Goal: Information Seeking & Learning: Learn about a topic

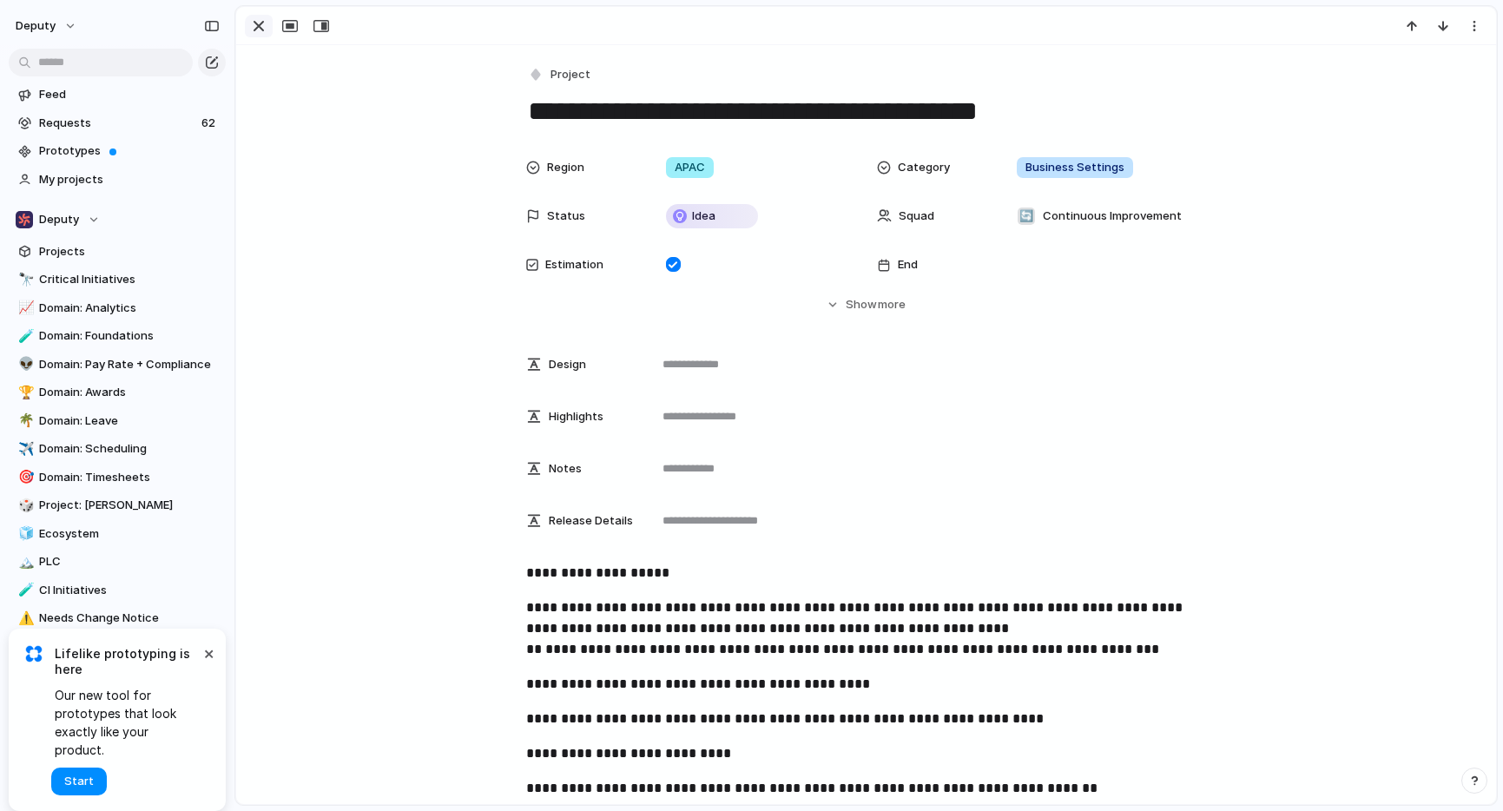
click at [258, 26] on div "button" at bounding box center [258, 26] width 21 height 21
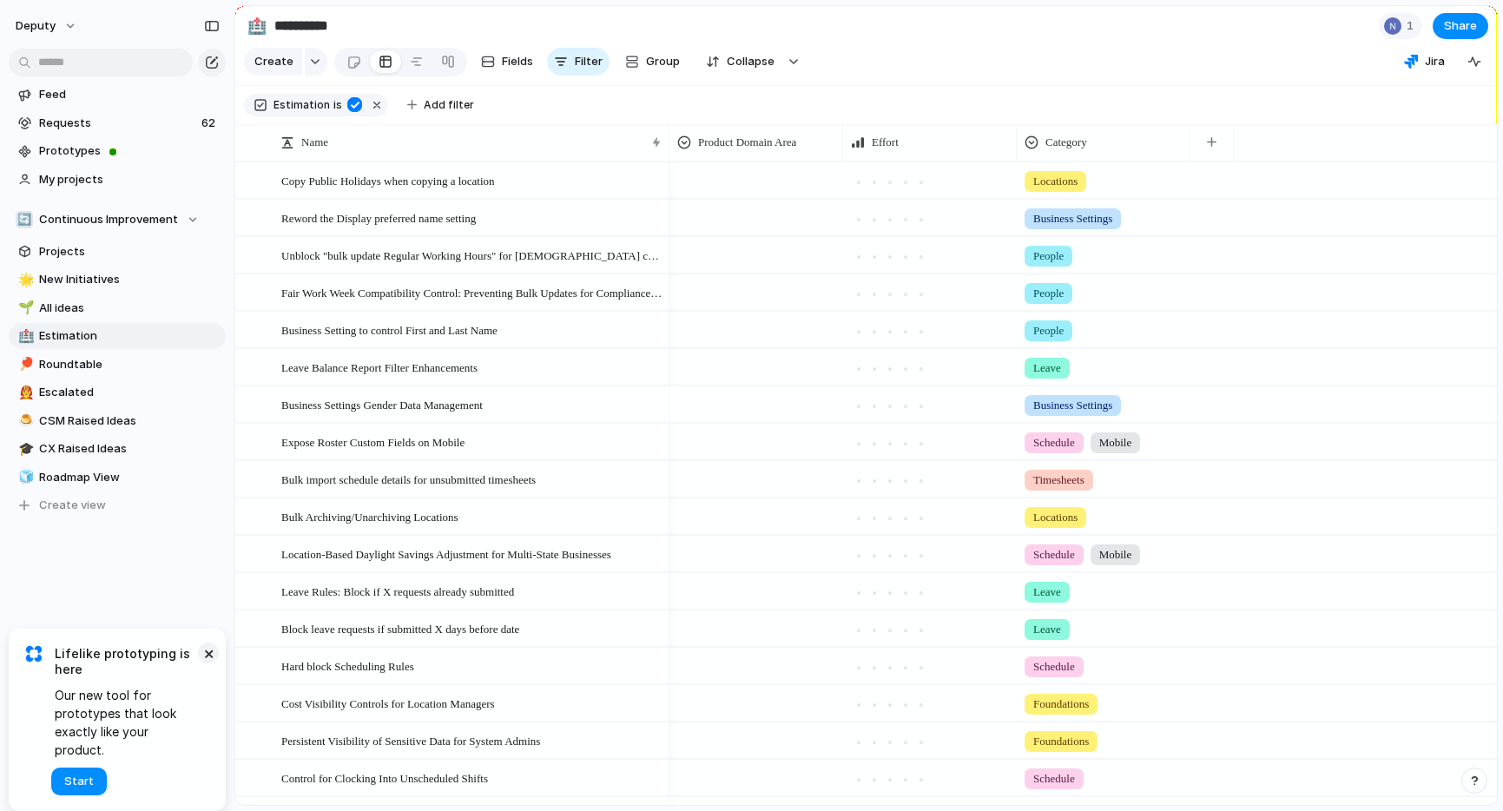
click at [205, 663] on button "×" at bounding box center [208, 652] width 21 height 21
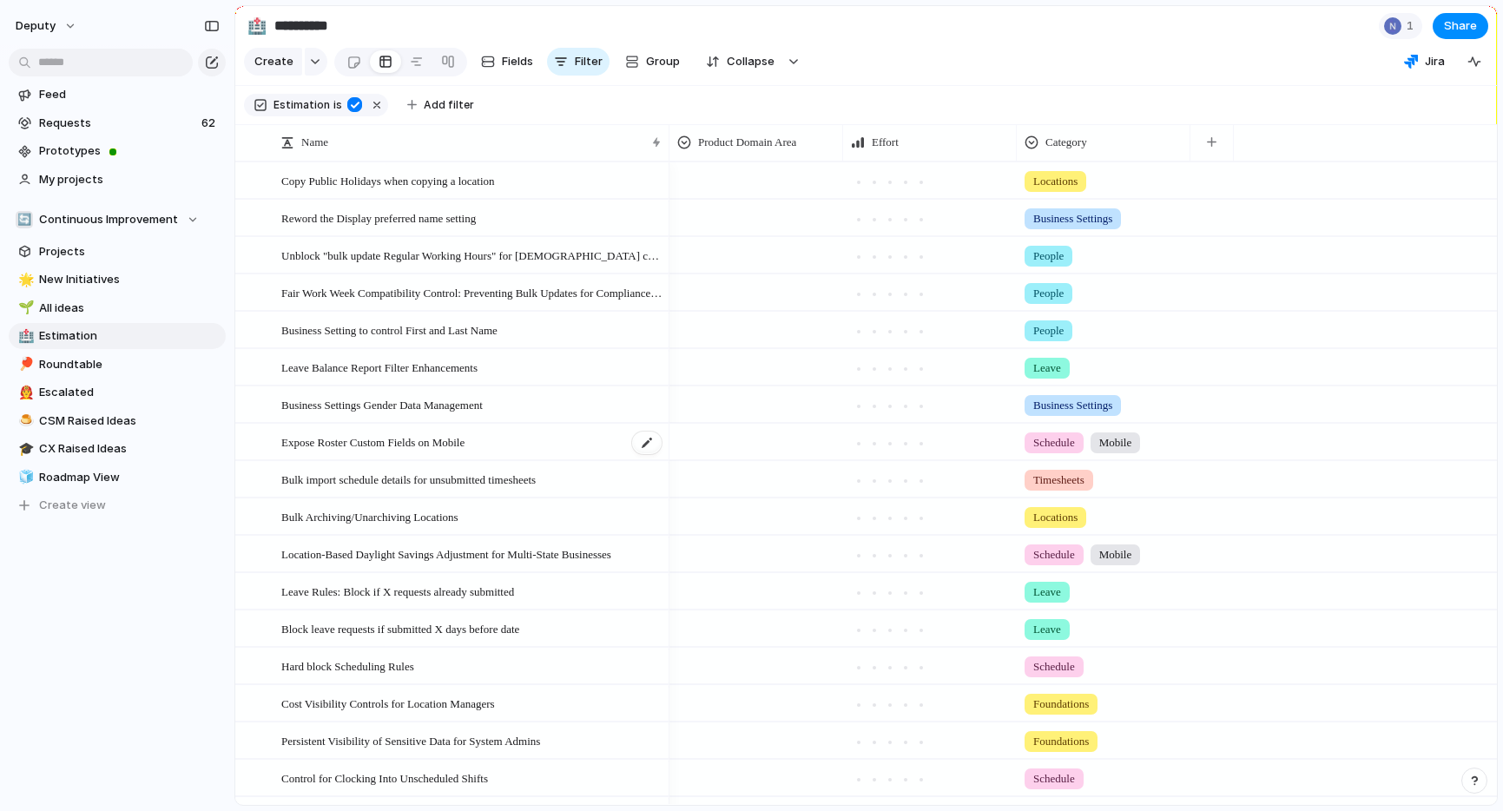
click at [394, 443] on span "Expose Roster Custom Fields on Mobile" at bounding box center [372, 441] width 183 height 20
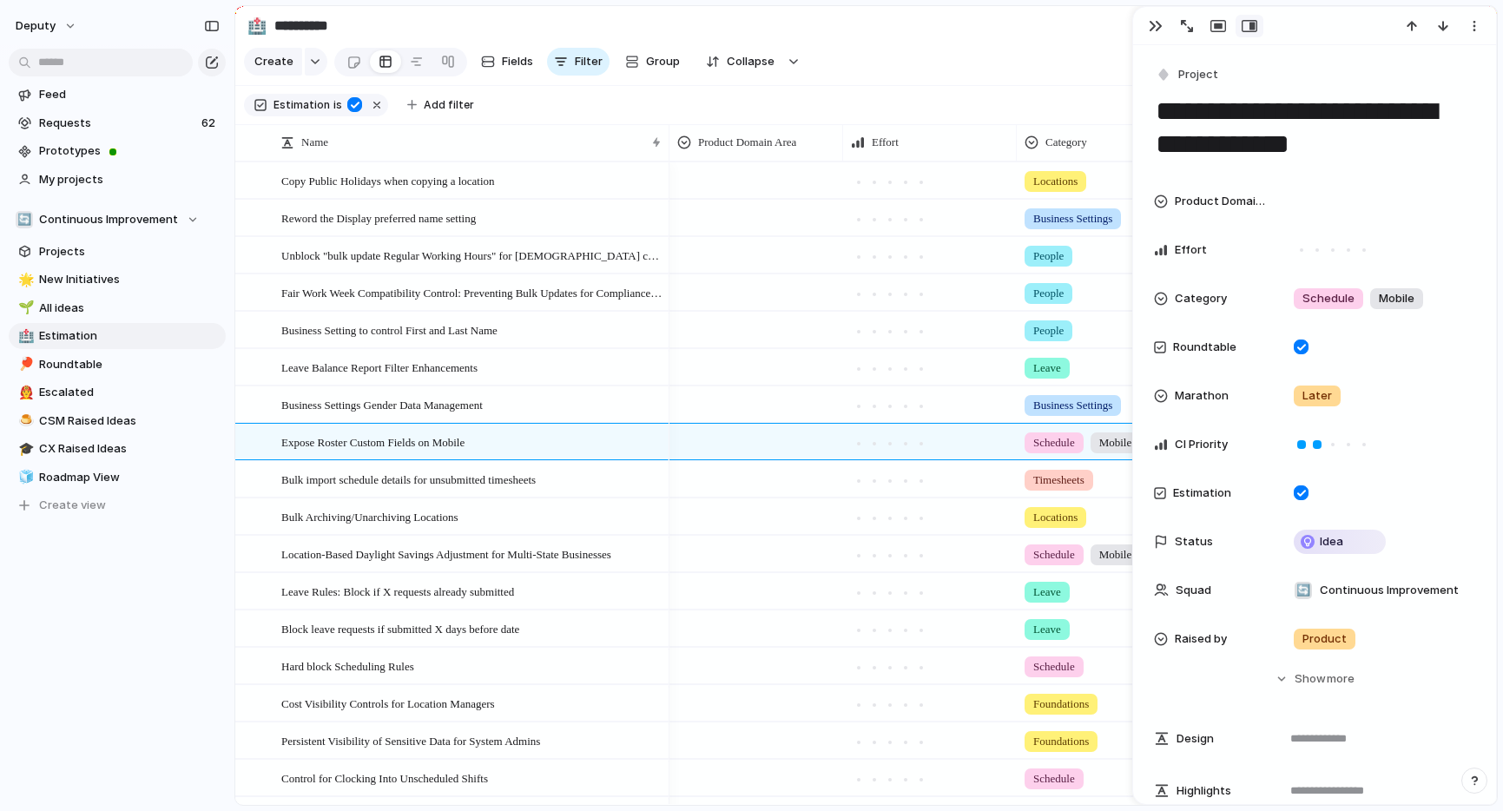
drag, startPoint x: 1364, startPoint y: 153, endPoint x: 1160, endPoint y: 102, distance: 210.1
click at [1159, 102] on textarea "**********" at bounding box center [1314, 128] width 321 height 70
click at [424, 479] on span "Bulk import schedule details for unsubmitted timesheets" at bounding box center [408, 479] width 254 height 20
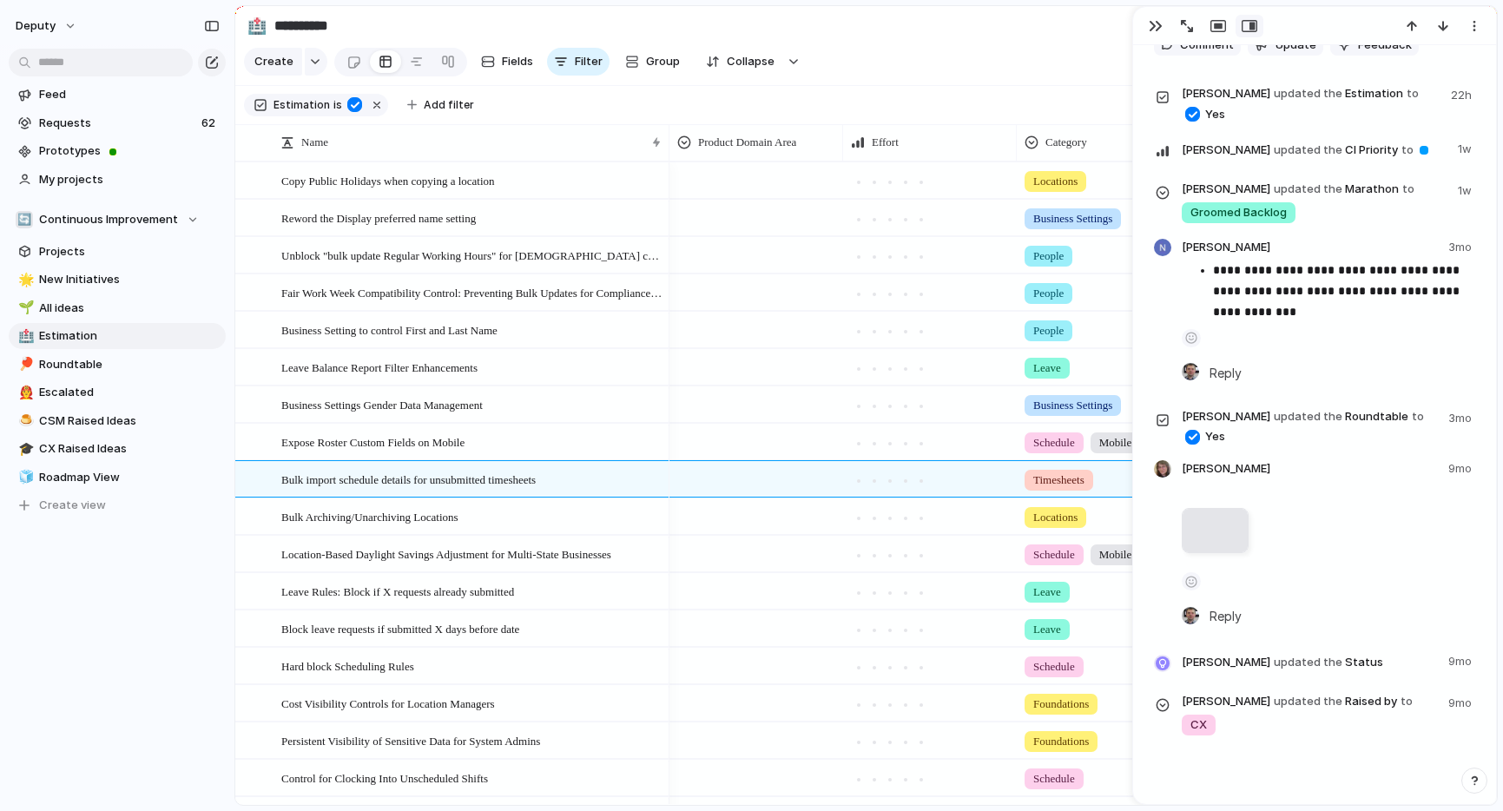
scroll to position [1721, 0]
click at [1217, 528] on div at bounding box center [1214, 529] width 67 height 45
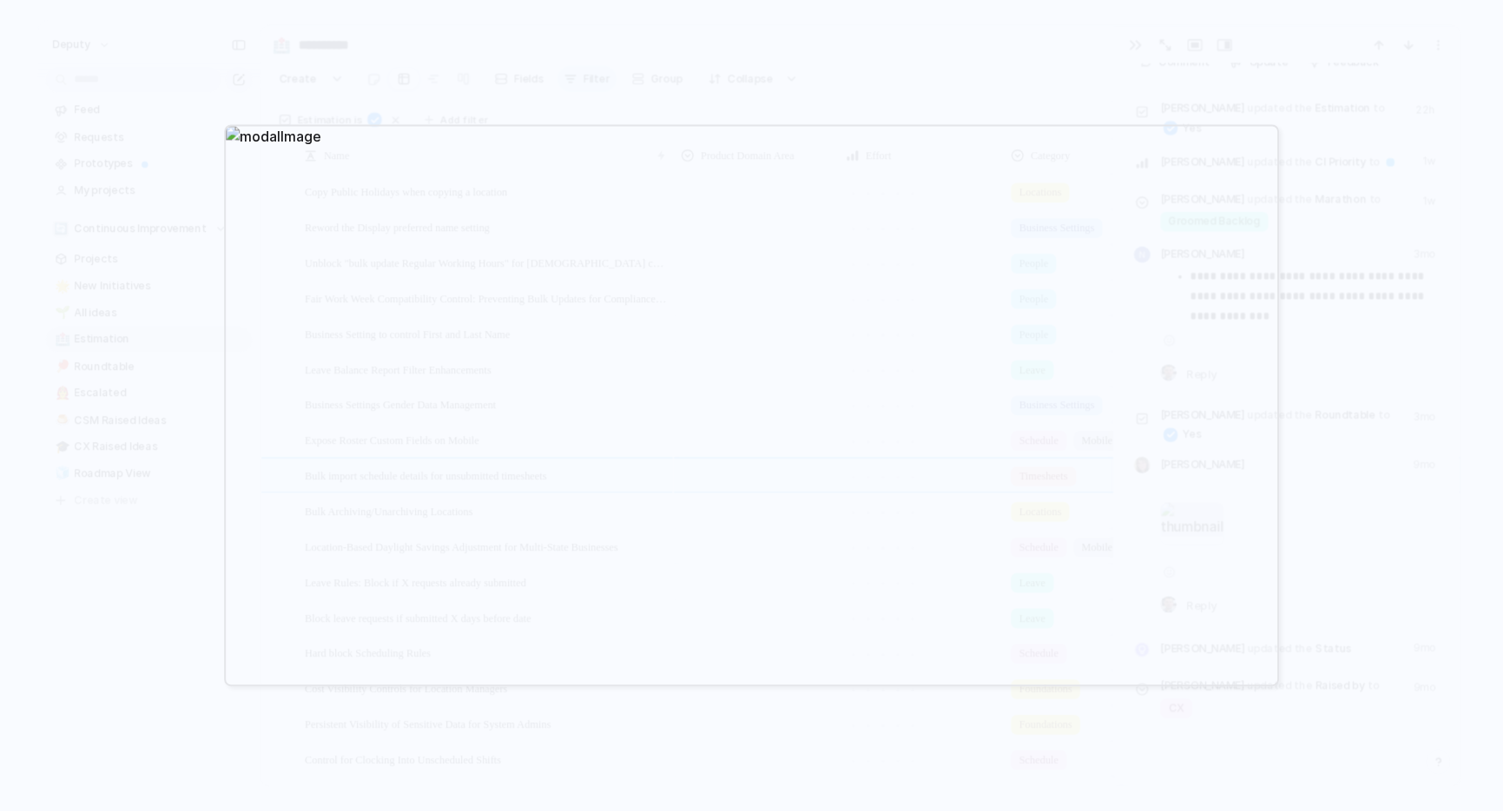
click at [839, 53] on div at bounding box center [751, 405] width 1503 height 811
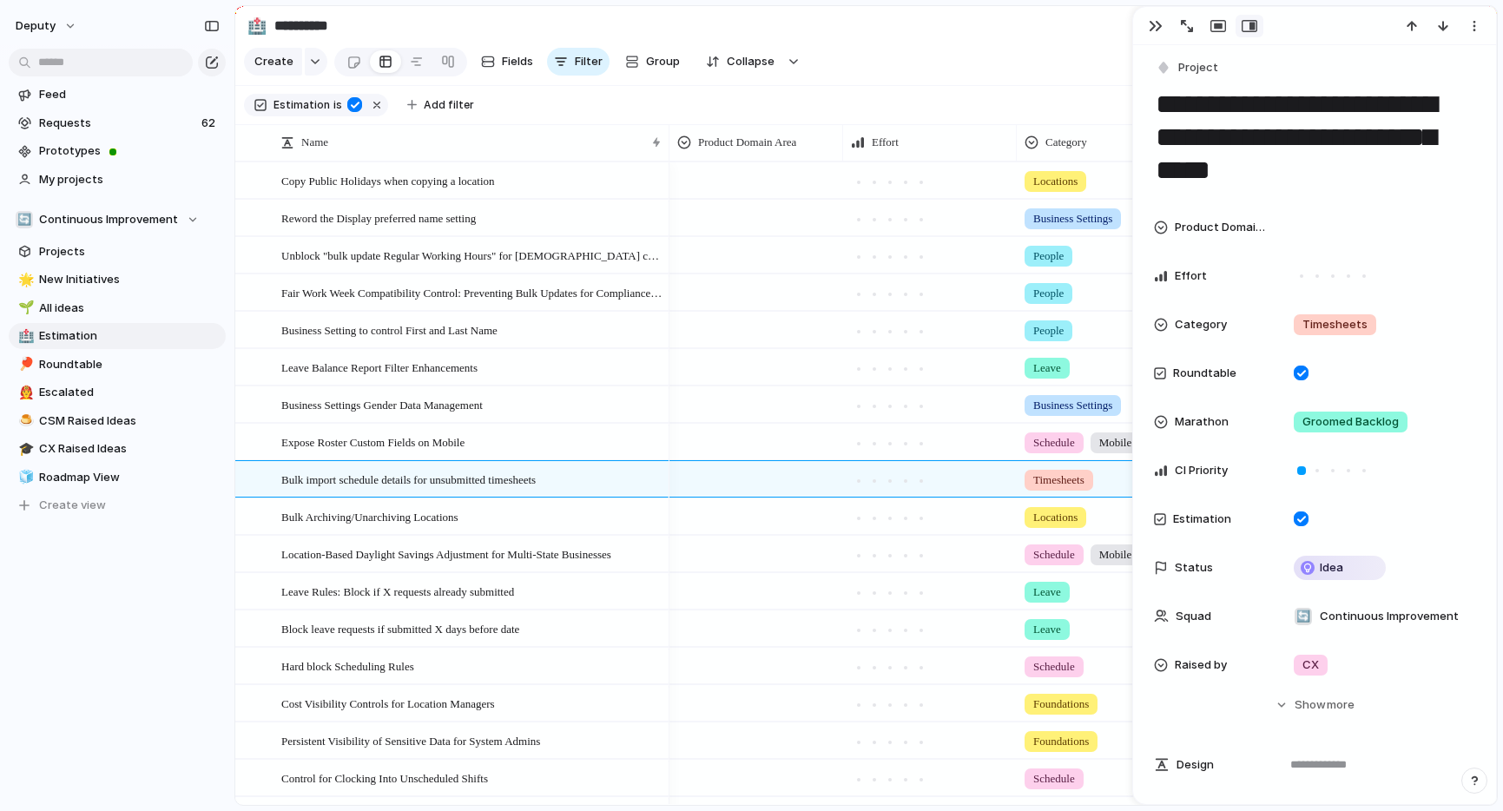
scroll to position [0, 0]
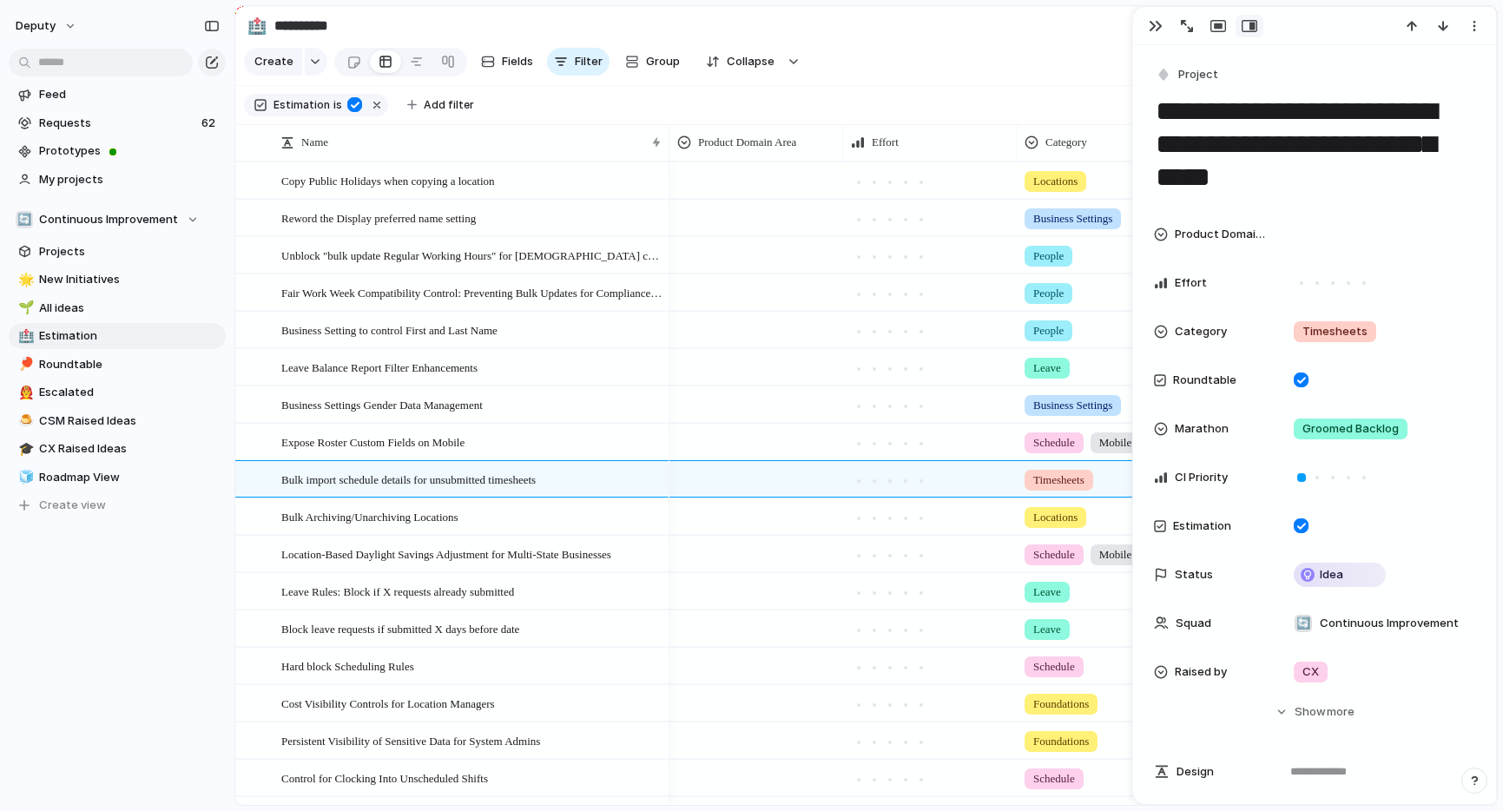
drag, startPoint x: 1305, startPoint y: 180, endPoint x: 1152, endPoint y: 116, distance: 165.4
click at [493, 515] on div "Bulk Archiving/Unarchiving Locations" at bounding box center [472, 517] width 382 height 36
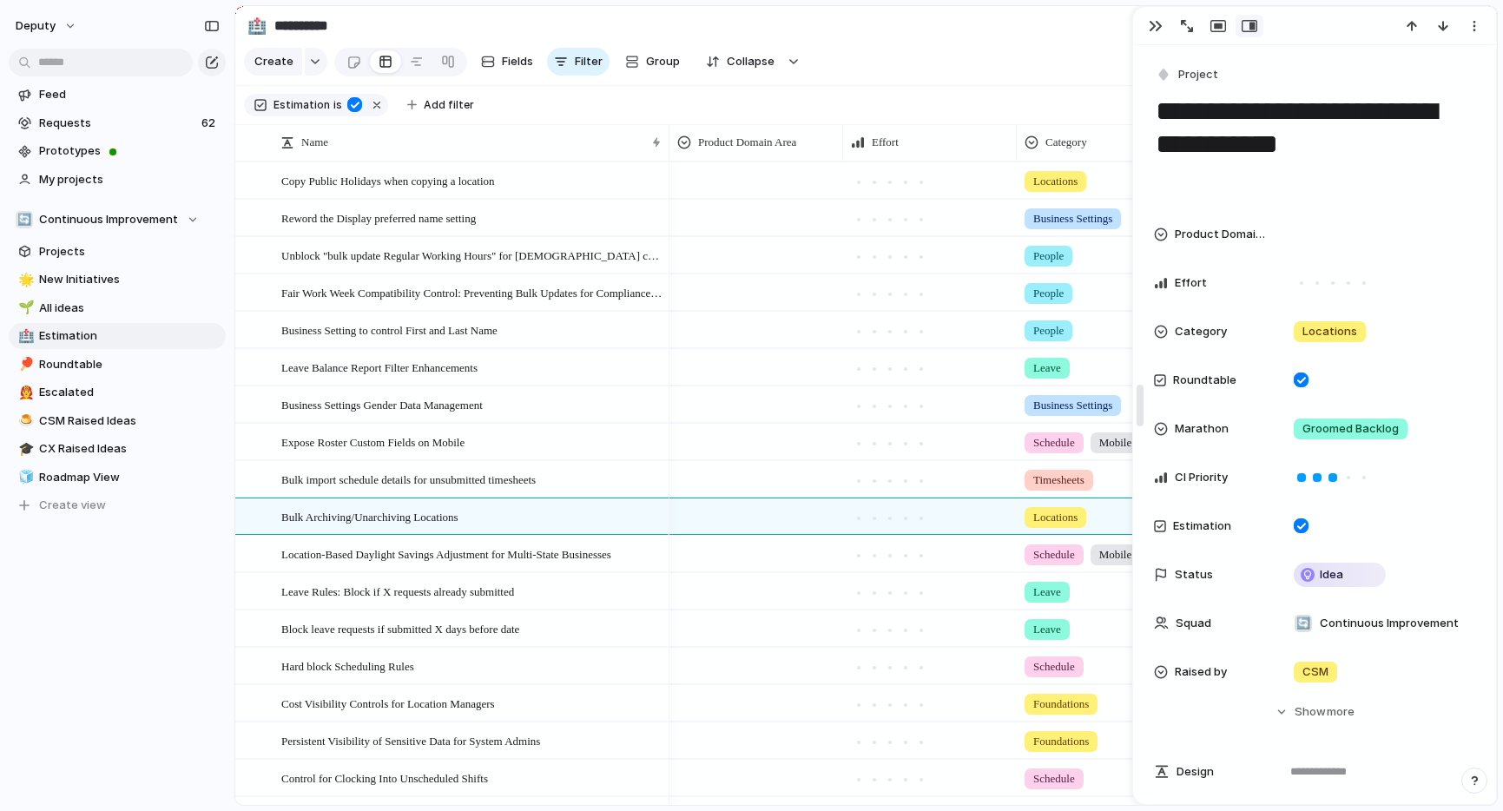
drag, startPoint x: 1283, startPoint y: 186, endPoint x: 1140, endPoint y: 122, distance: 157.0
click at [1140, 122] on div "**********" at bounding box center [1314, 405] width 365 height 799
click at [415, 558] on span "Location-Based Daylight Savings Adjustment for Multi-State Businesses" at bounding box center [446, 553] width 330 height 20
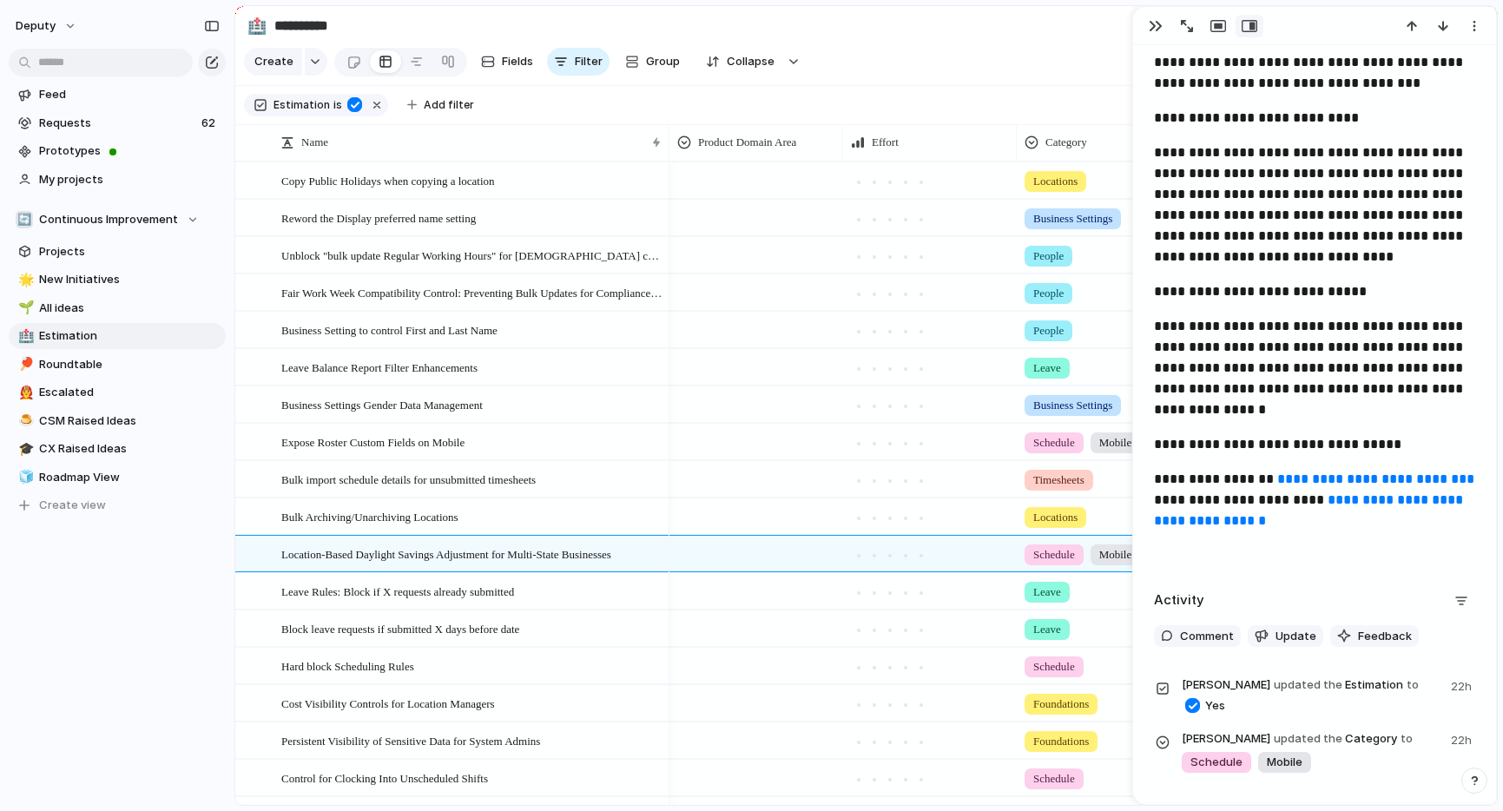
scroll to position [1237, 0]
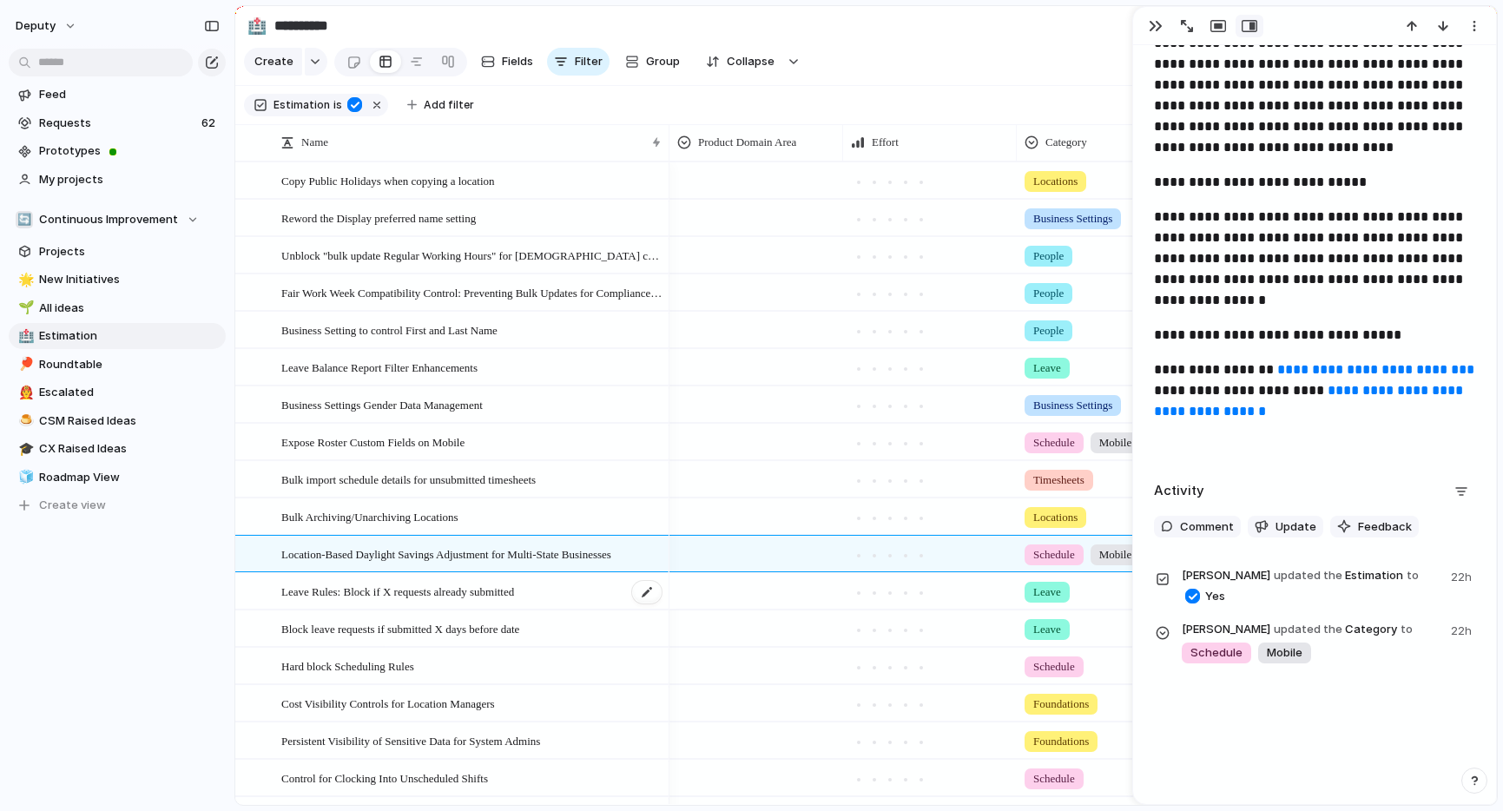
click at [399, 589] on span "Leave Rules: Block if X requests already submitted" at bounding box center [397, 591] width 233 height 20
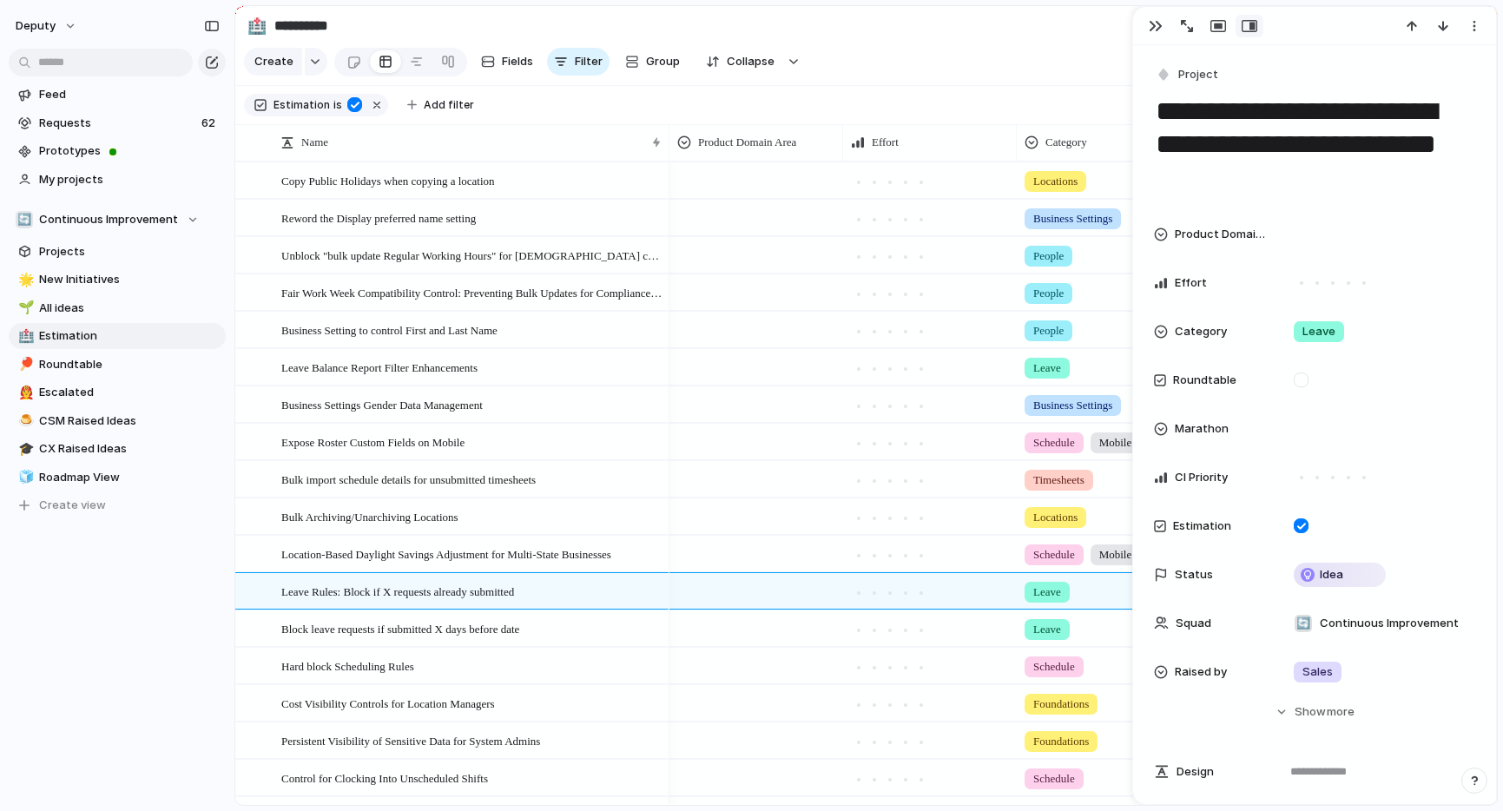
drag, startPoint x: 1297, startPoint y: 180, endPoint x: 1156, endPoint y: 115, distance: 154.6
click at [1156, 115] on textarea "**********" at bounding box center [1314, 144] width 321 height 103
click at [448, 626] on span "Block leave requests if submitted X days before date" at bounding box center [400, 628] width 238 height 20
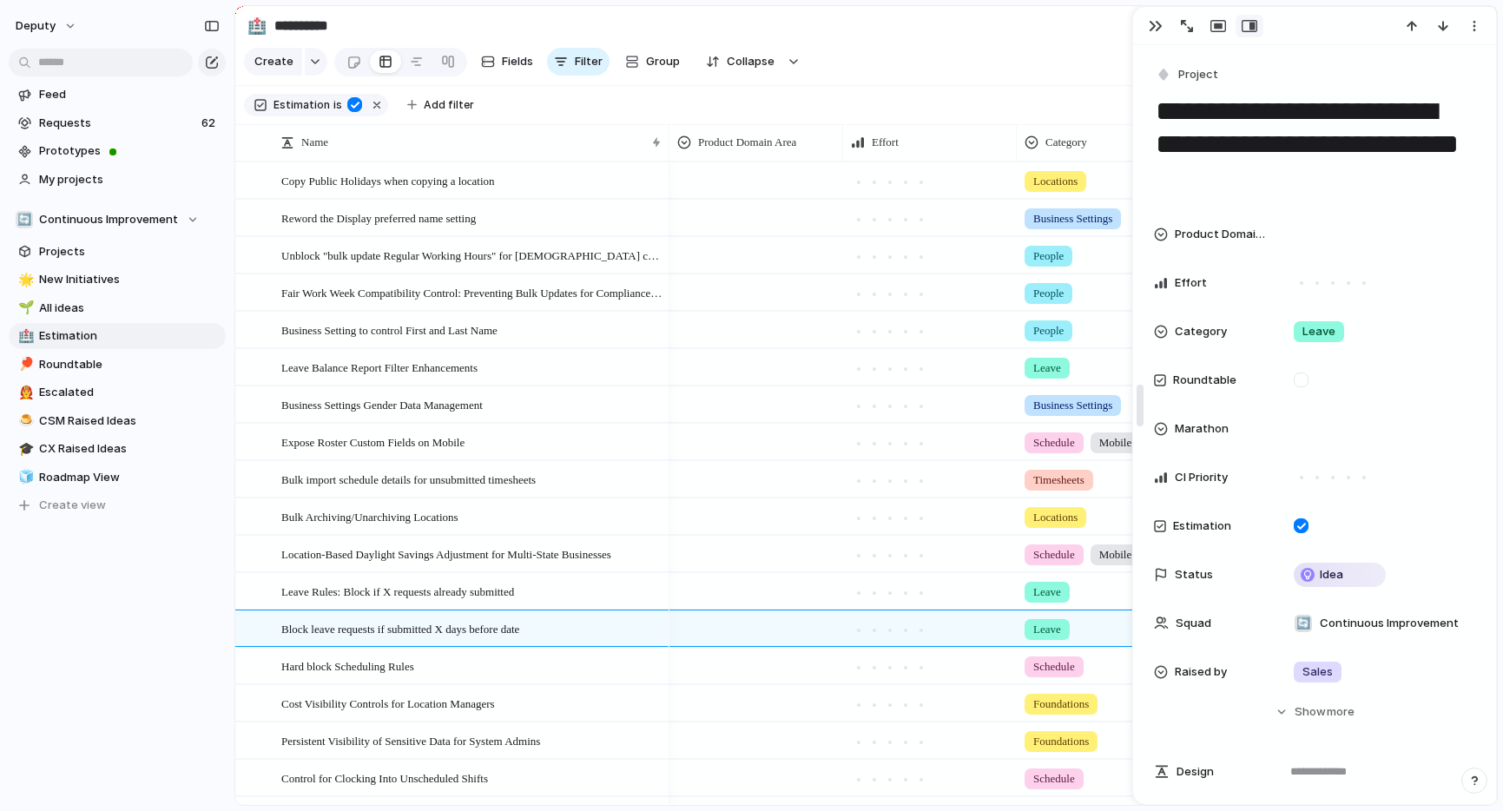
drag, startPoint x: 1220, startPoint y: 188, endPoint x: 1143, endPoint y: 108, distance: 111.7
click at [1143, 108] on div "**********" at bounding box center [1314, 405] width 365 height 799
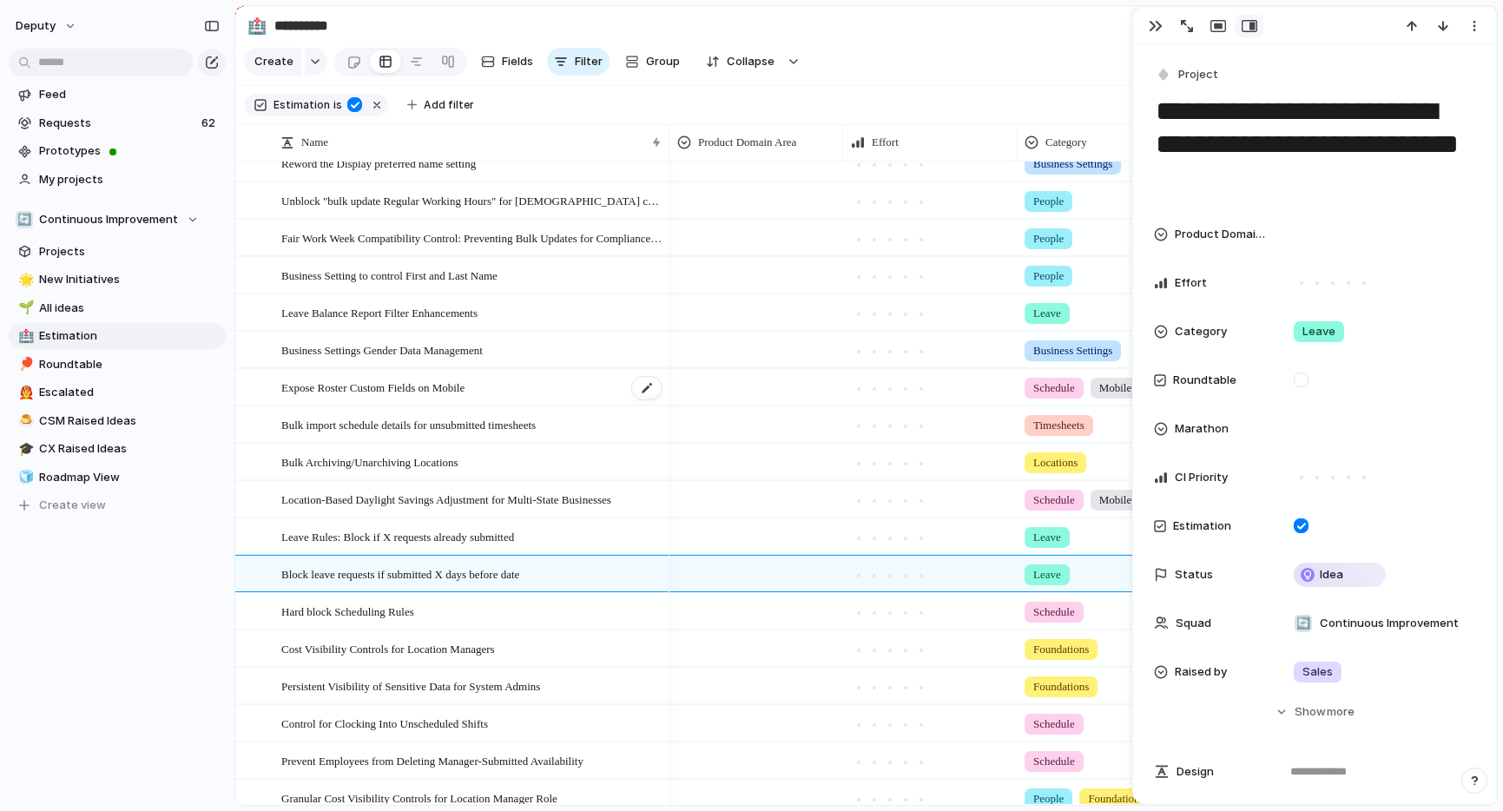
scroll to position [97, 0]
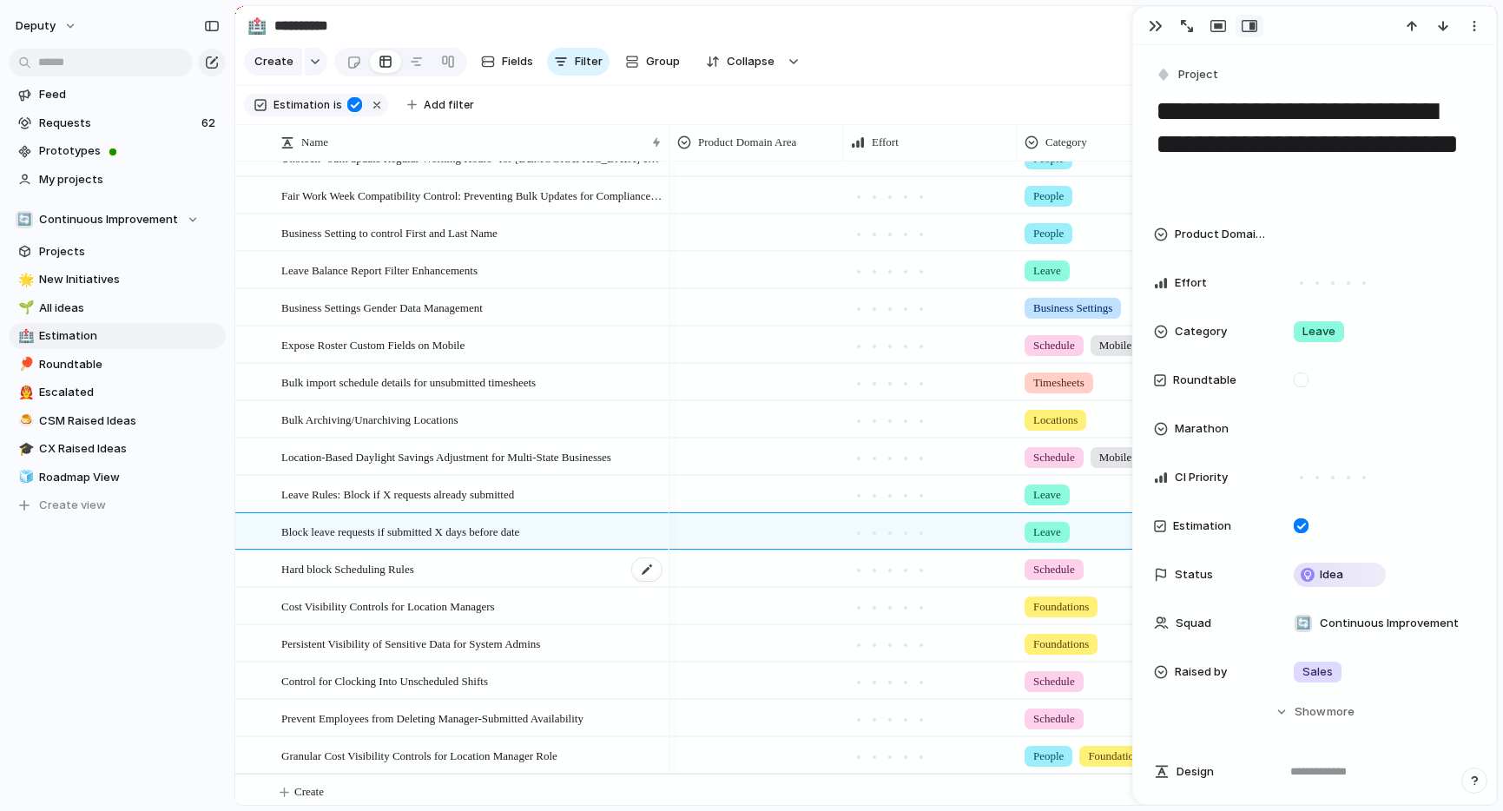
click at [389, 569] on span "Hard block Scheduling Rules" at bounding box center [347, 568] width 133 height 20
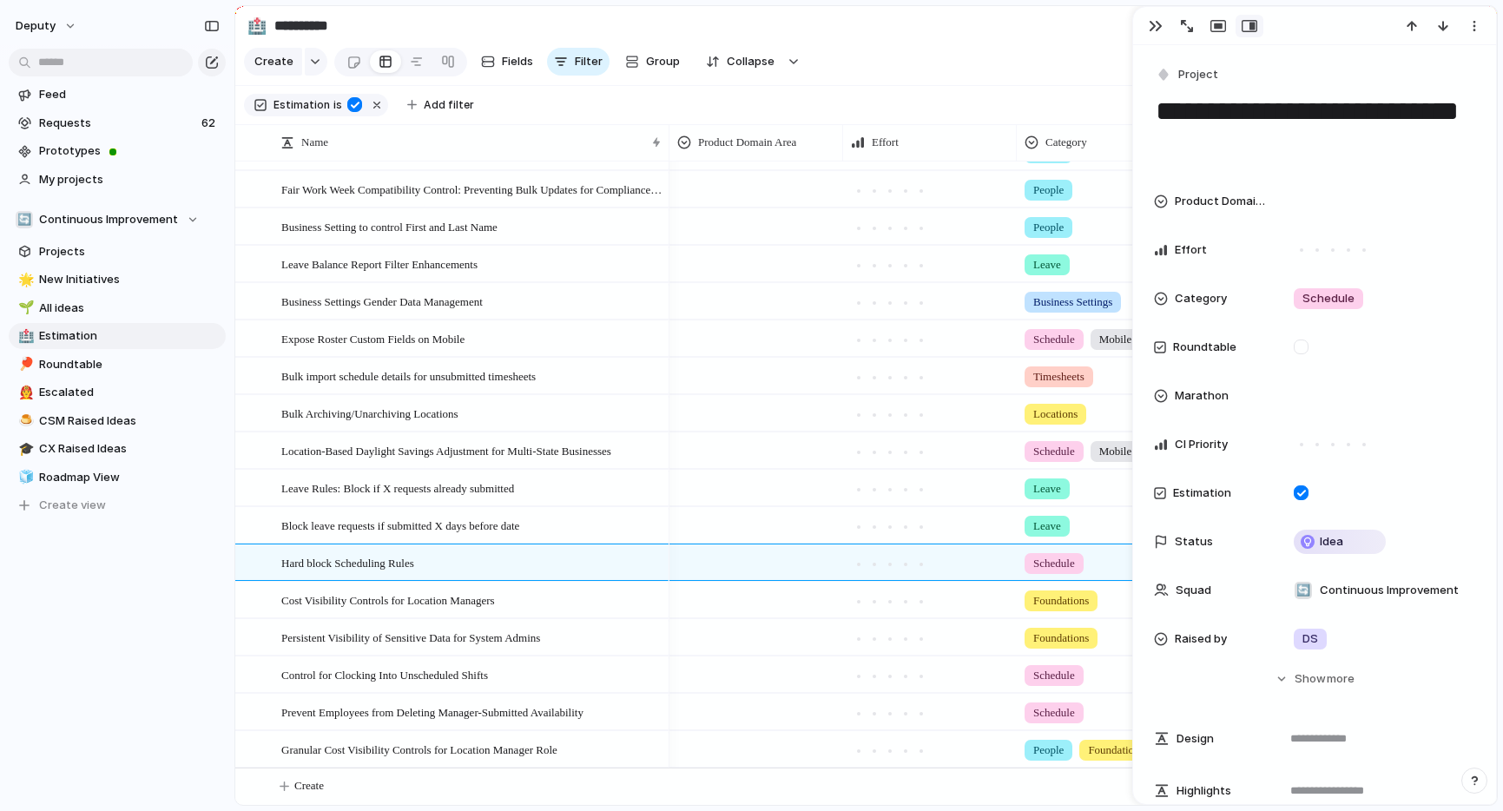
drag, startPoint x: 1227, startPoint y: 149, endPoint x: 1152, endPoint y: 121, distance: 80.8
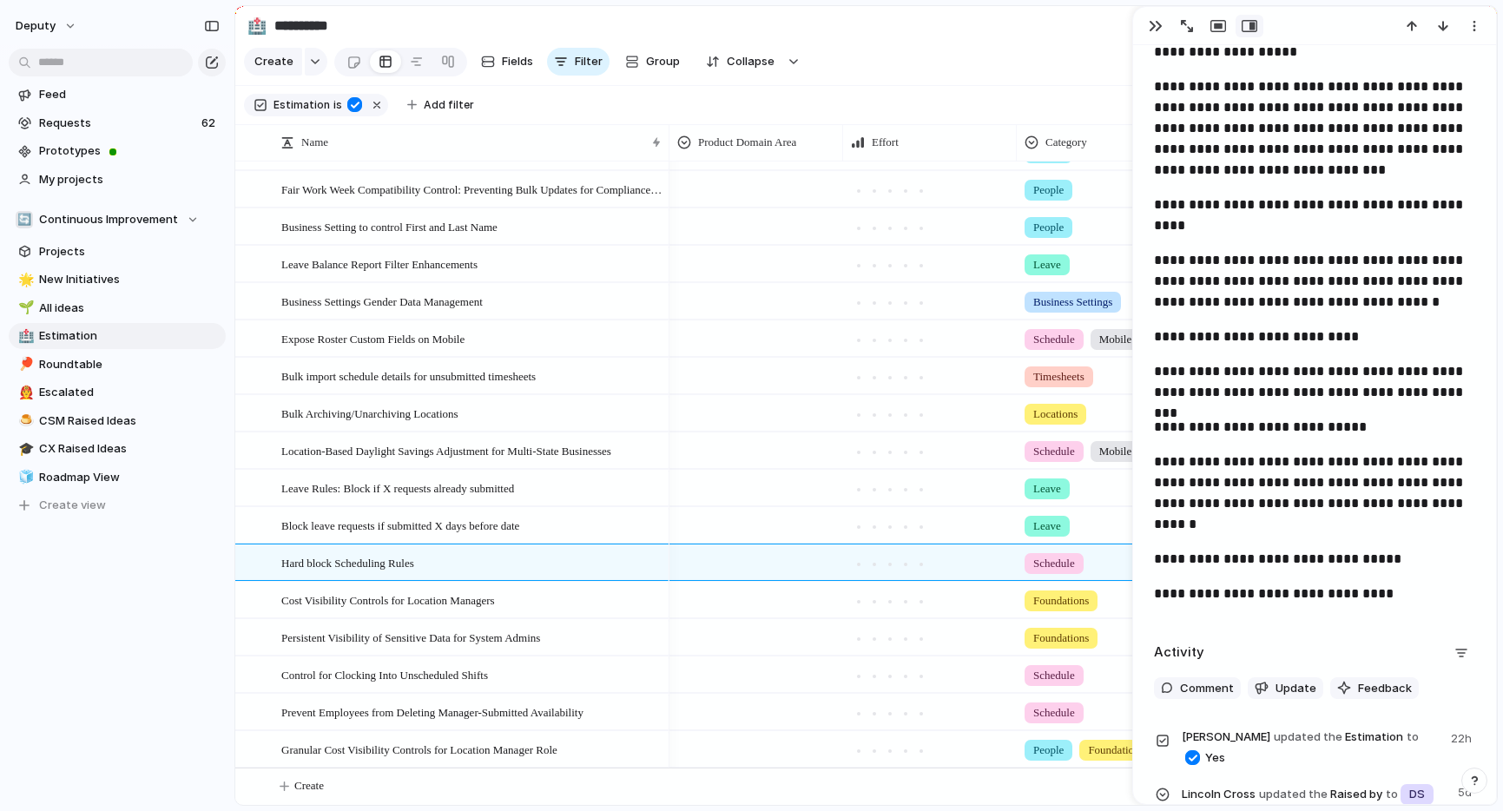
scroll to position [830, 0]
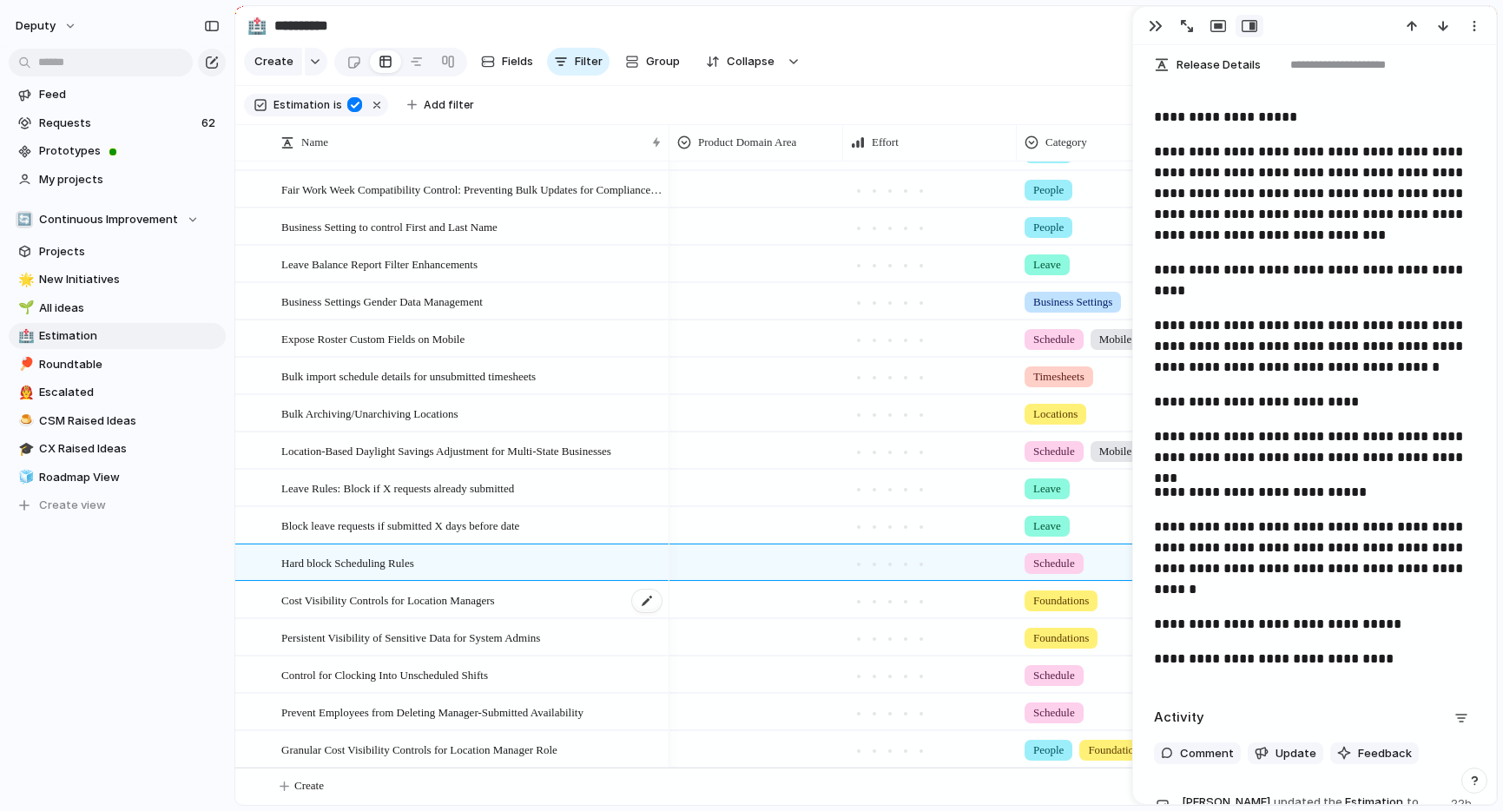
click at [467, 605] on span "Cost Visibility Controls for Location Managers" at bounding box center [388, 599] width 214 height 20
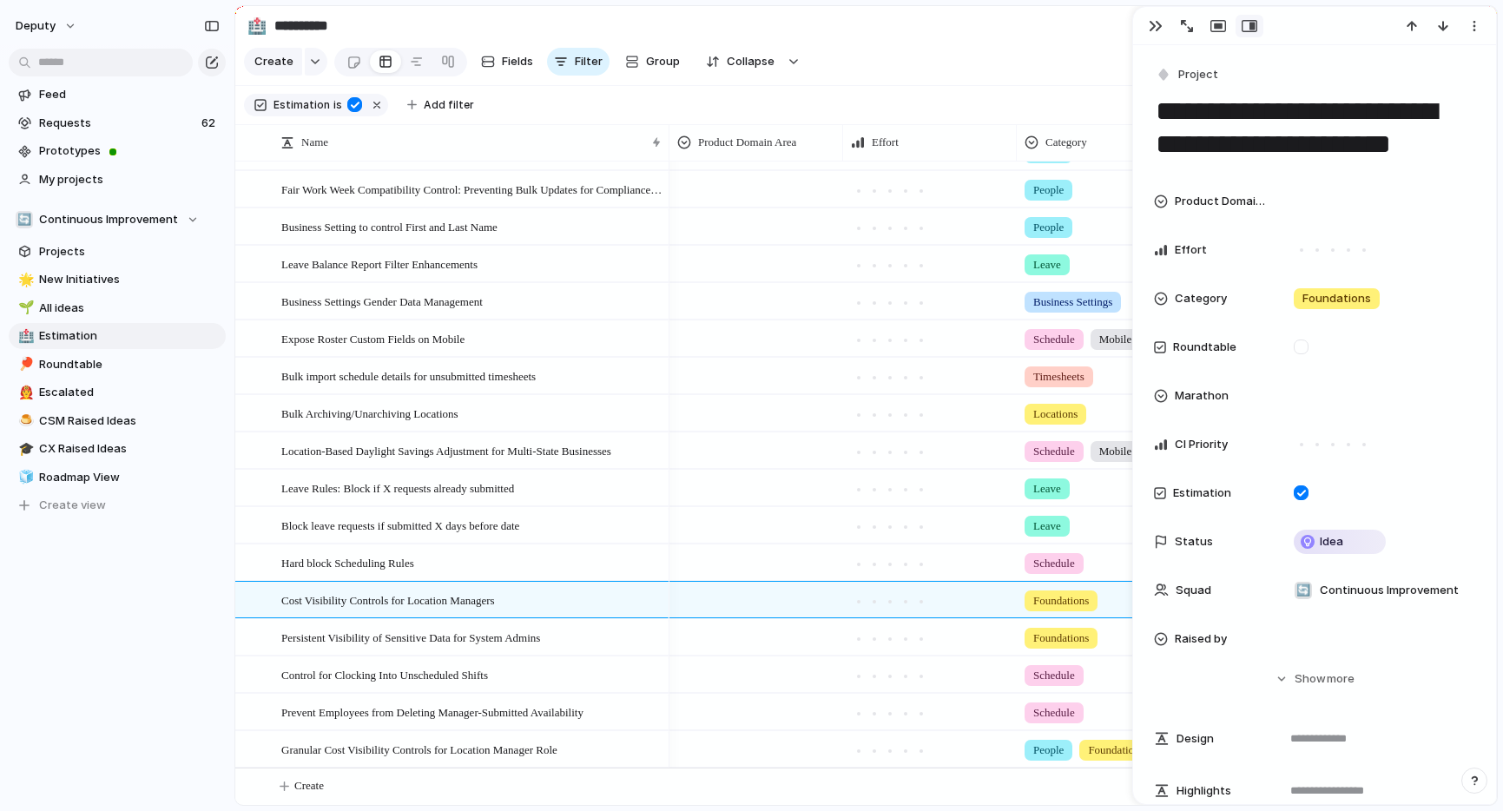
drag, startPoint x: 1434, startPoint y: 151, endPoint x: 1066, endPoint y: 113, distance: 370.0
click at [1066, 113] on main "**********" at bounding box center [865, 405] width 1263 height 800
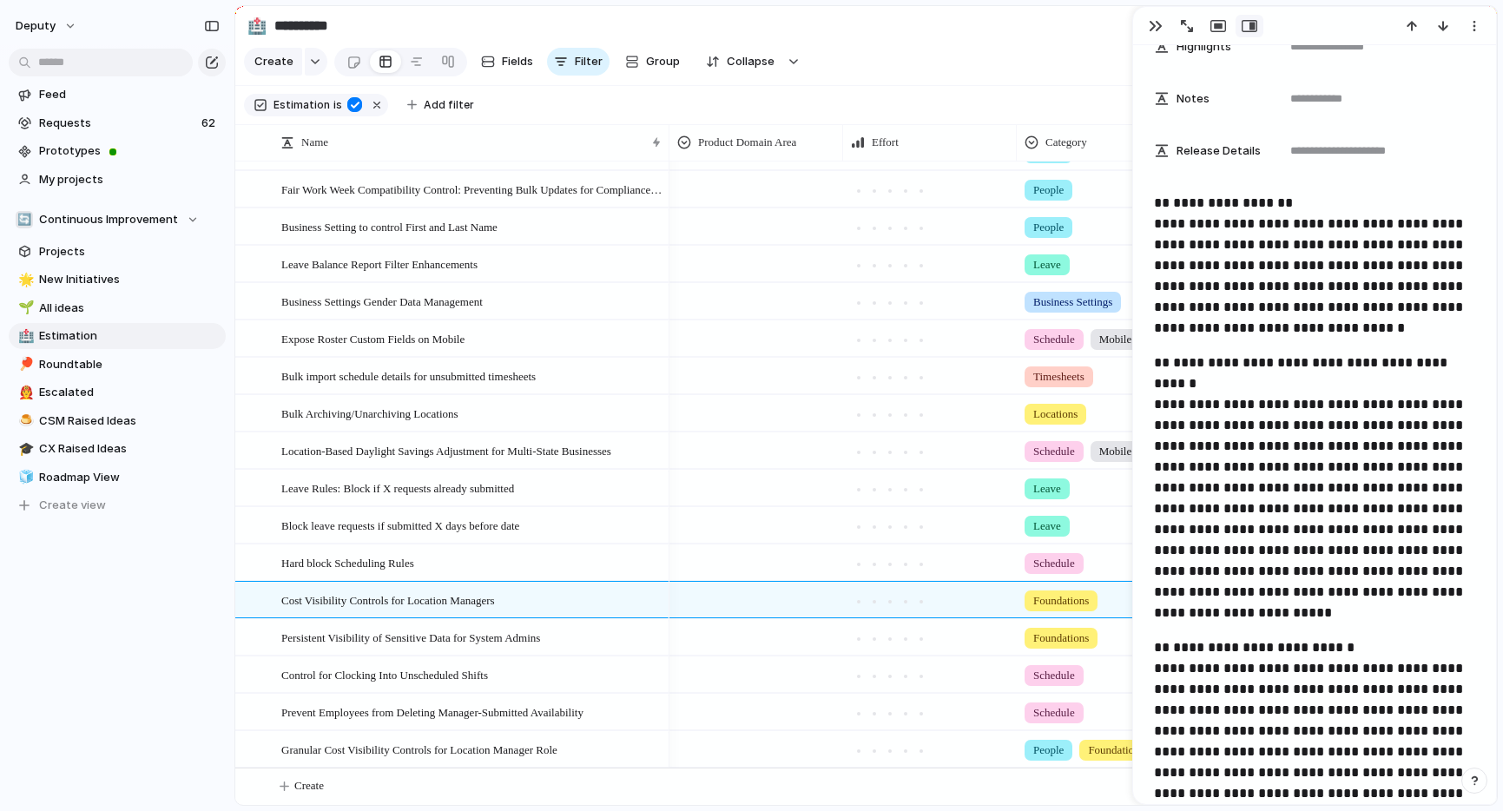
scroll to position [555, 0]
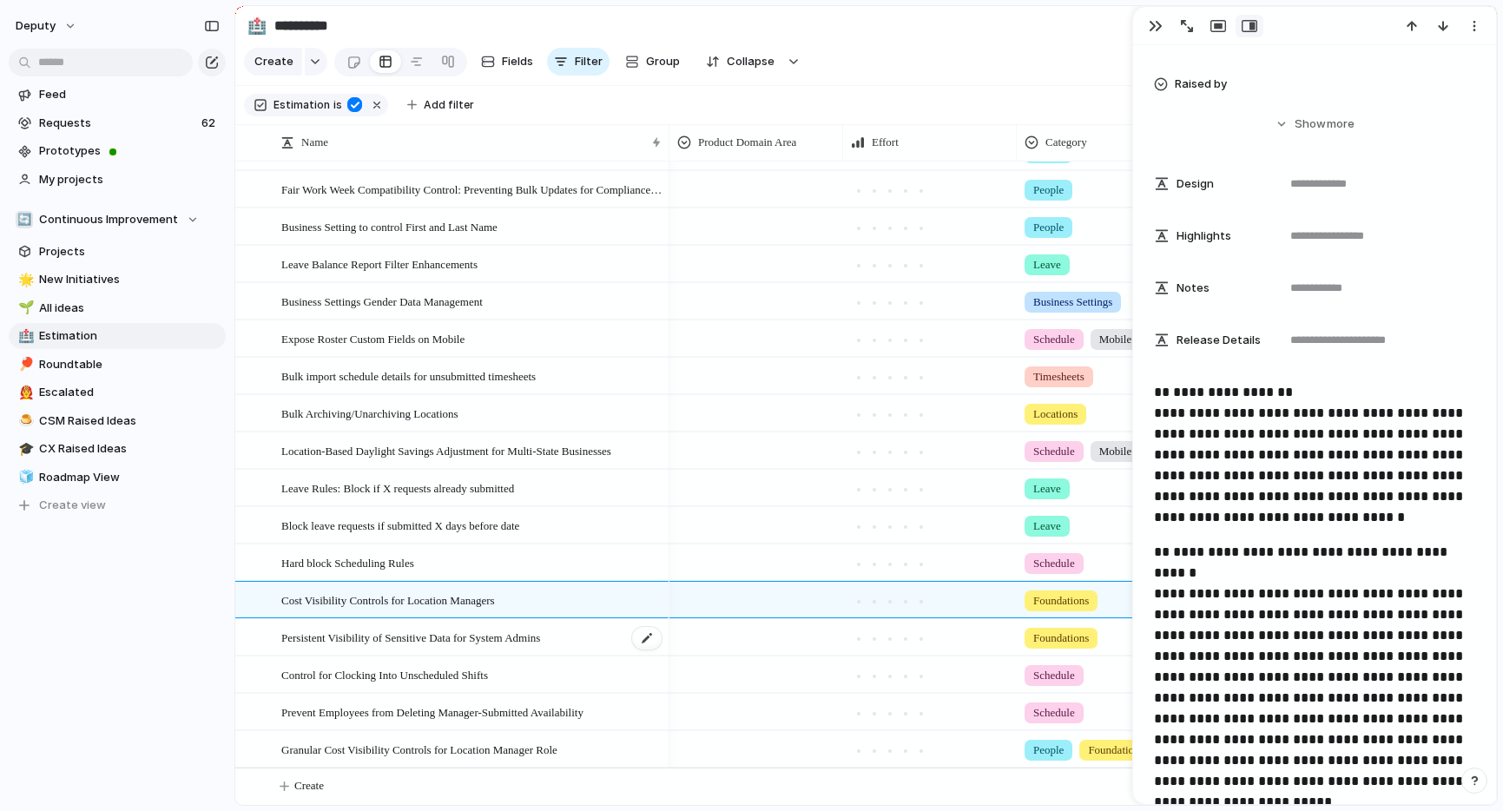
click at [385, 642] on span "Persistent Visibility of Sensitive Data for System Admins" at bounding box center [410, 637] width 259 height 20
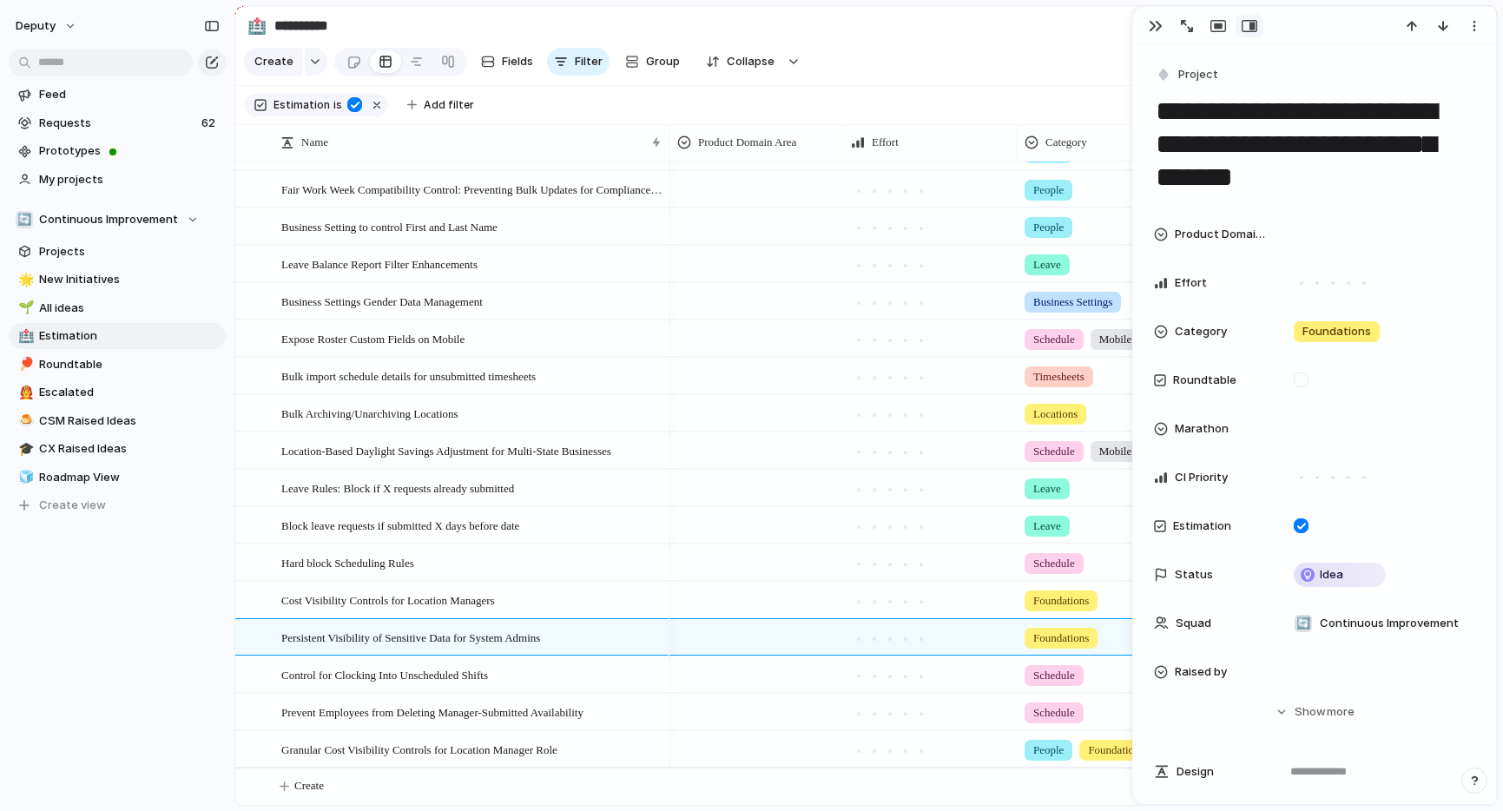
drag, startPoint x: 1354, startPoint y: 184, endPoint x: 1159, endPoint y: 113, distance: 207.9
click at [1159, 113] on textarea "**********" at bounding box center [1314, 144] width 321 height 103
click at [441, 668] on span "Control for Clocking Into Unscheduled Shifts" at bounding box center [384, 674] width 207 height 20
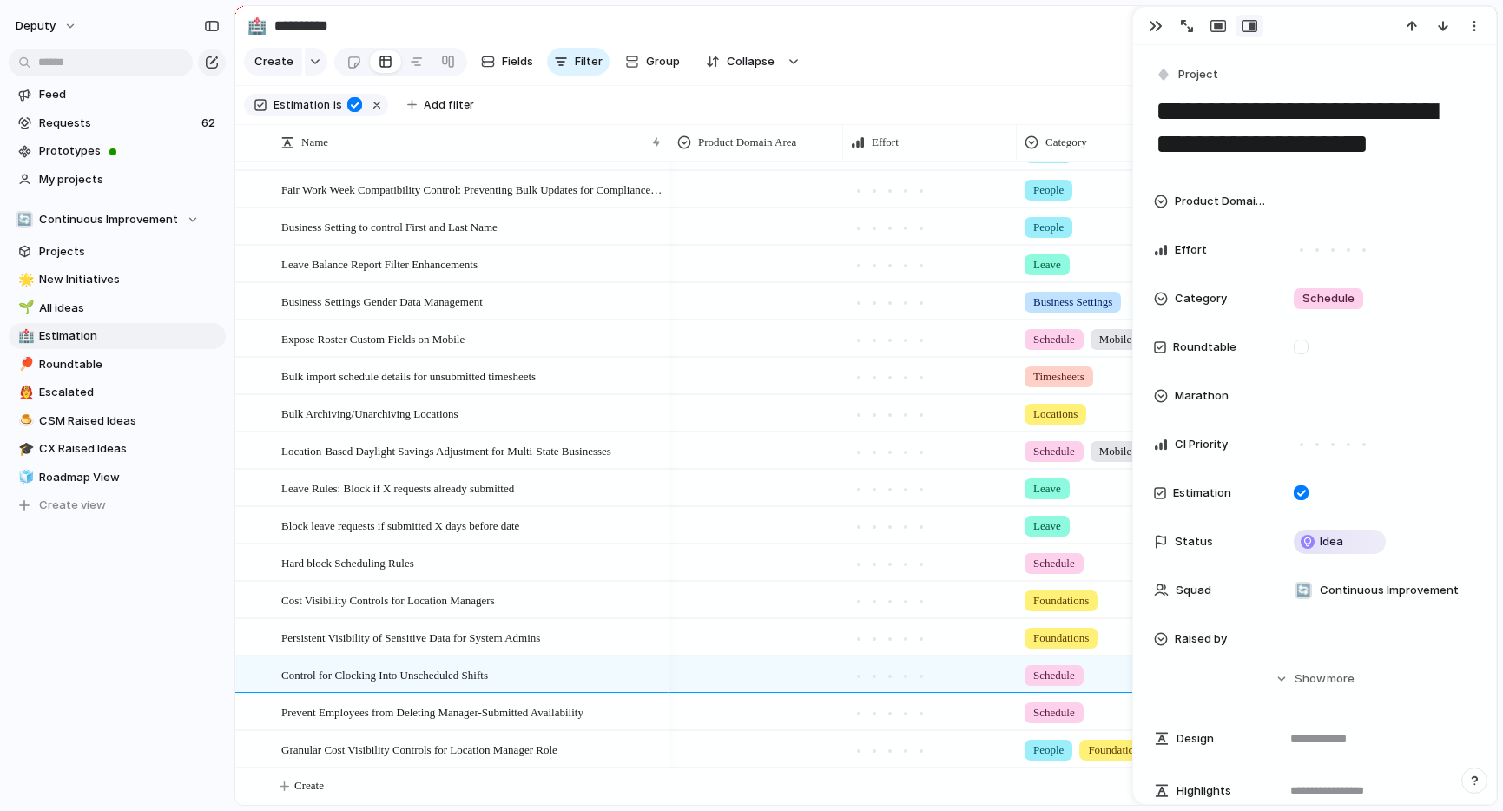
drag, startPoint x: 1396, startPoint y: 150, endPoint x: 1108, endPoint y: 106, distance: 291.6
click at [1108, 106] on main "**********" at bounding box center [865, 405] width 1263 height 800
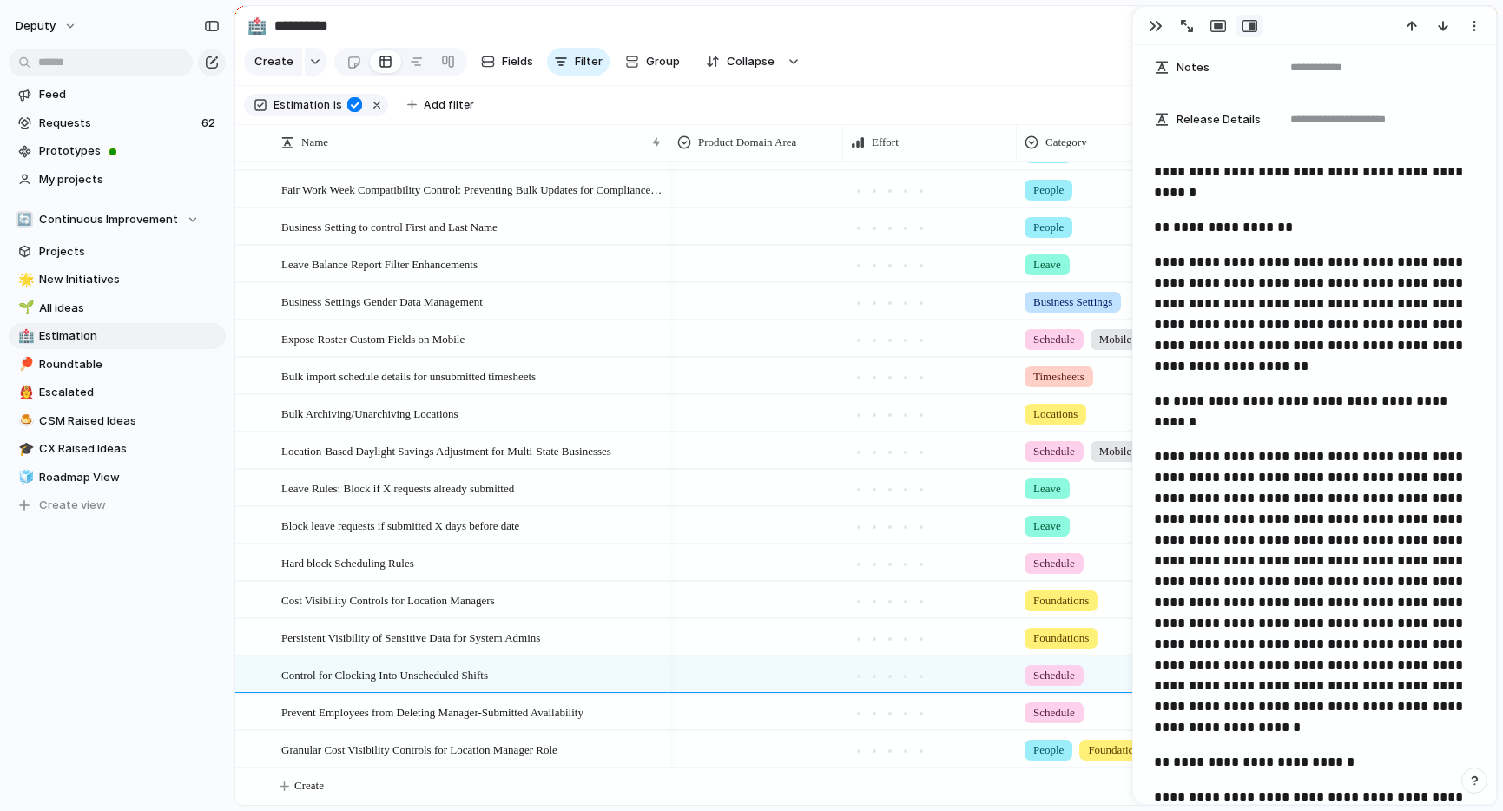
scroll to position [784, 0]
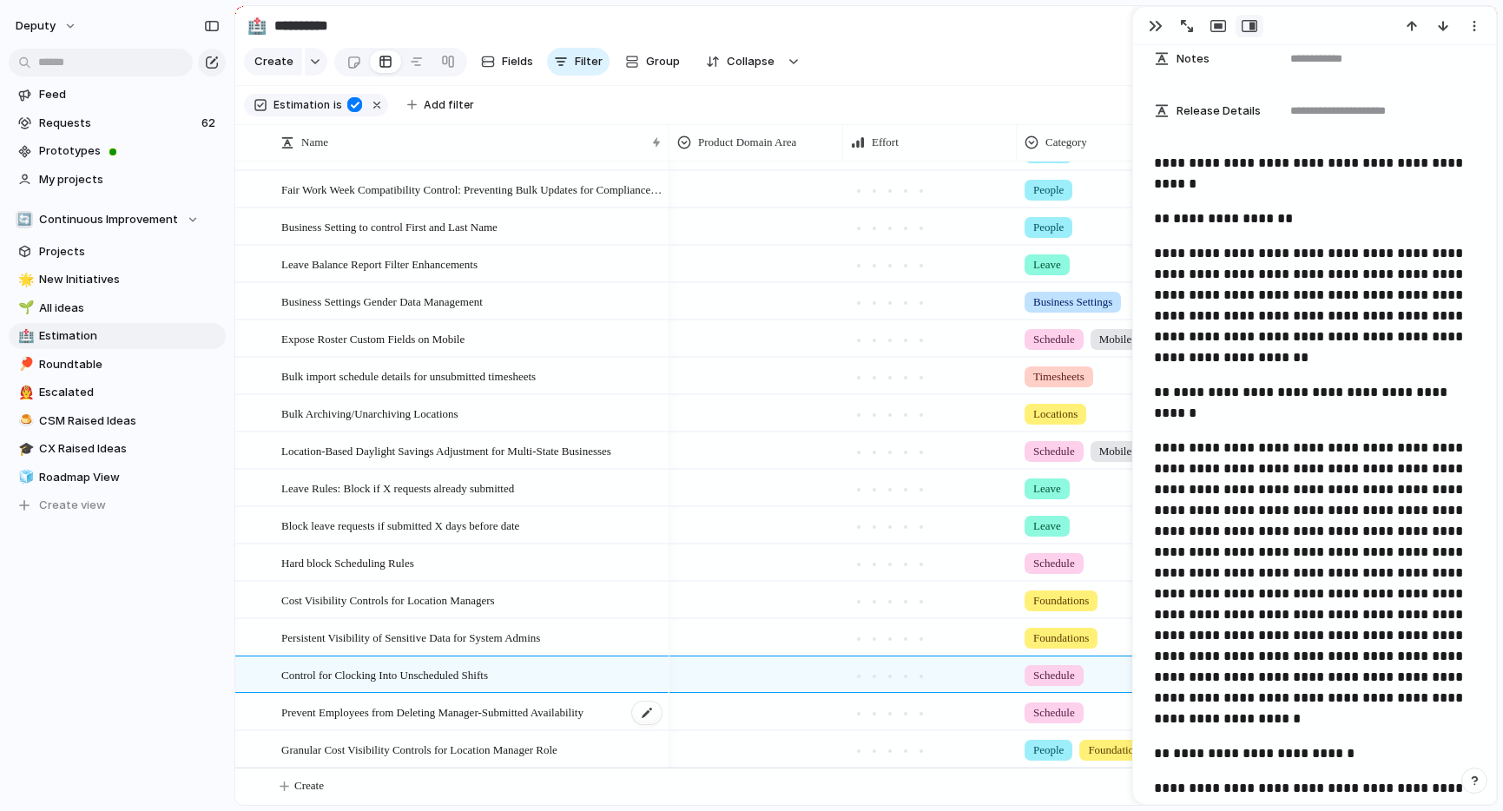
click at [578, 714] on span "Prevent Employees from Deleting Manager-Submitted Availability" at bounding box center [432, 711] width 302 height 20
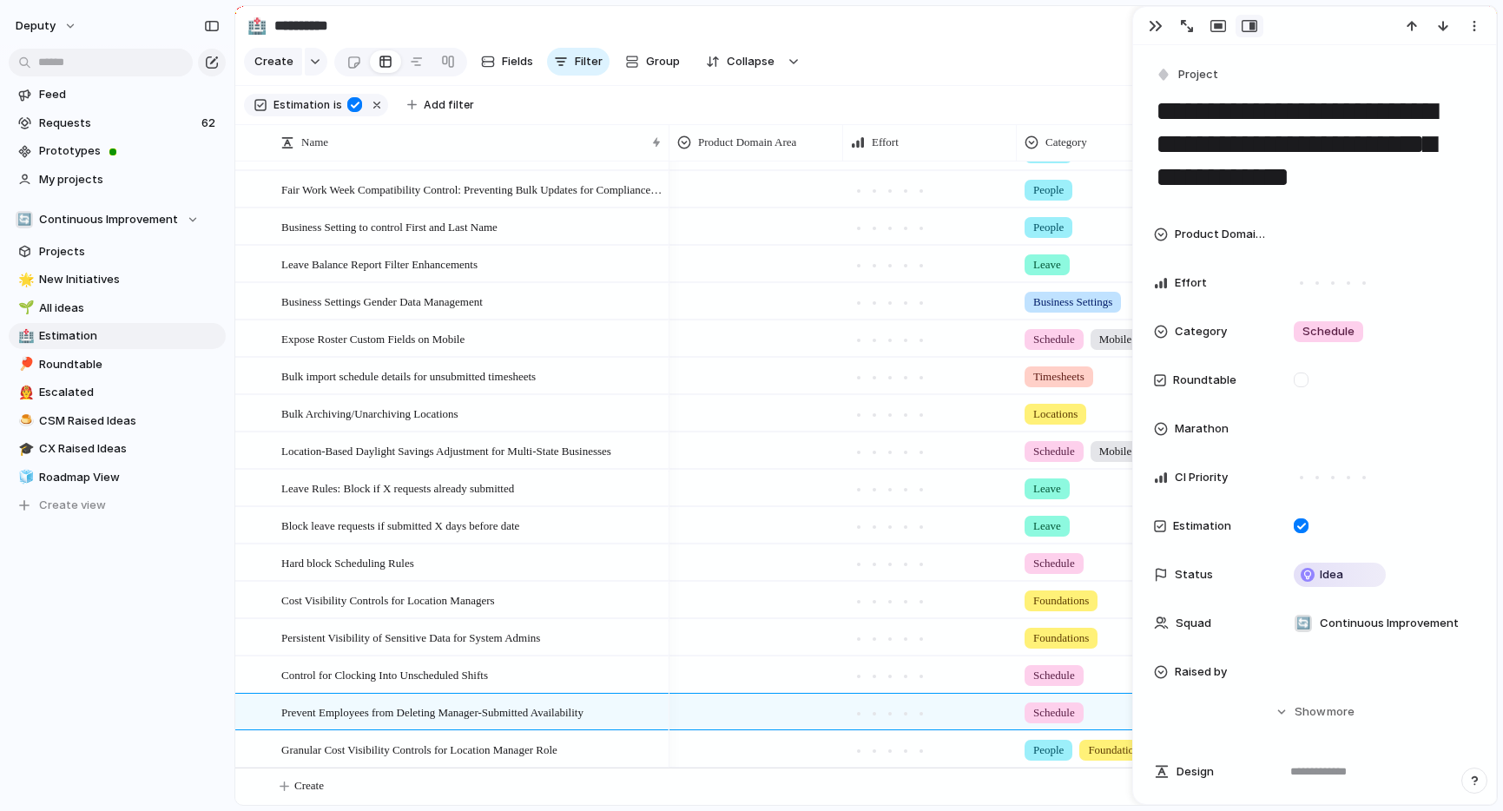
drag, startPoint x: 1422, startPoint y: 180, endPoint x: 1156, endPoint y: 111, distance: 274.3
click at [1156, 111] on textarea "**********" at bounding box center [1314, 144] width 321 height 103
click at [448, 747] on span "Granular Cost Visibility Controls for Location Manager Role" at bounding box center [419, 749] width 276 height 20
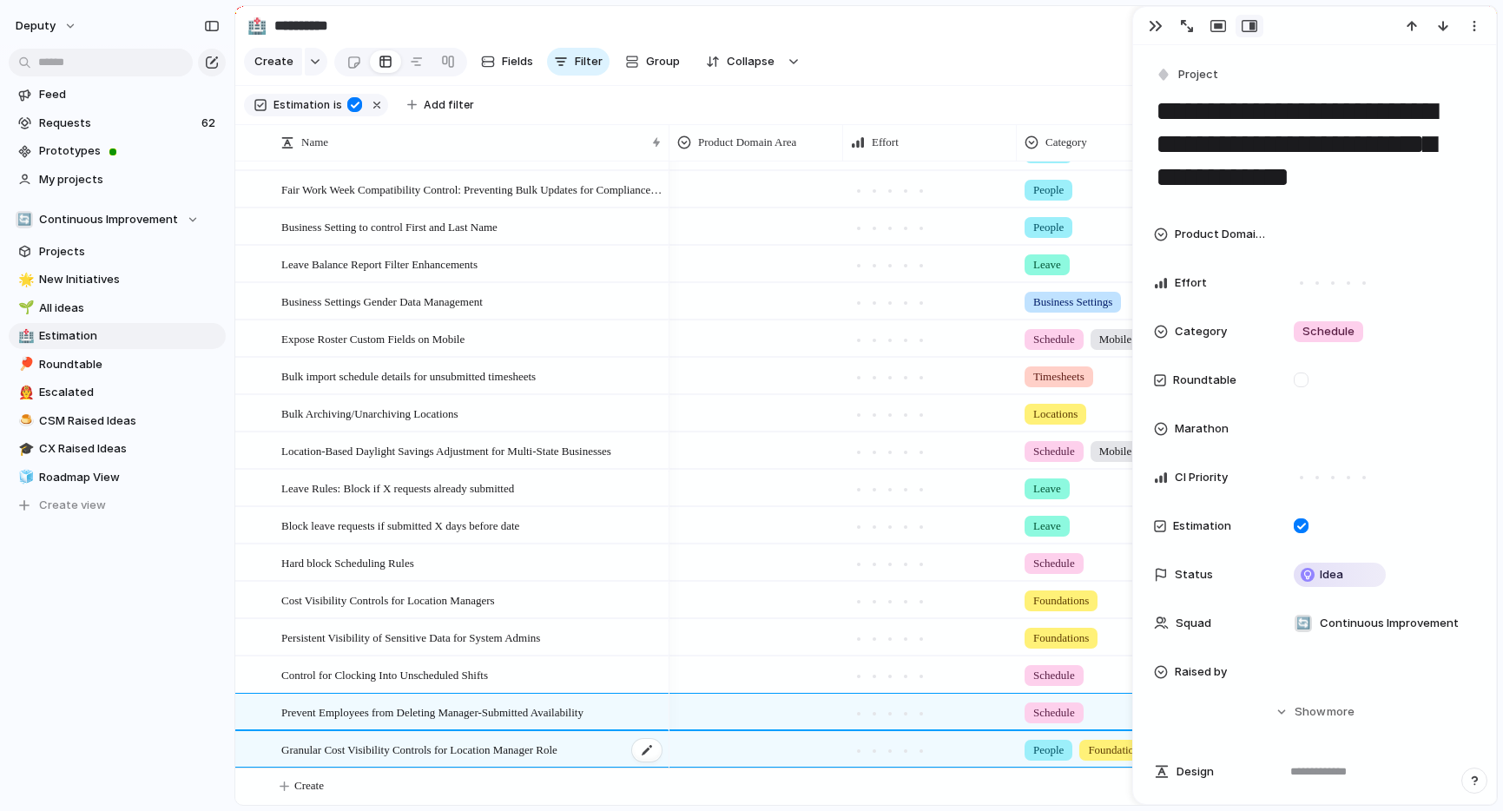
type textarea "**********"
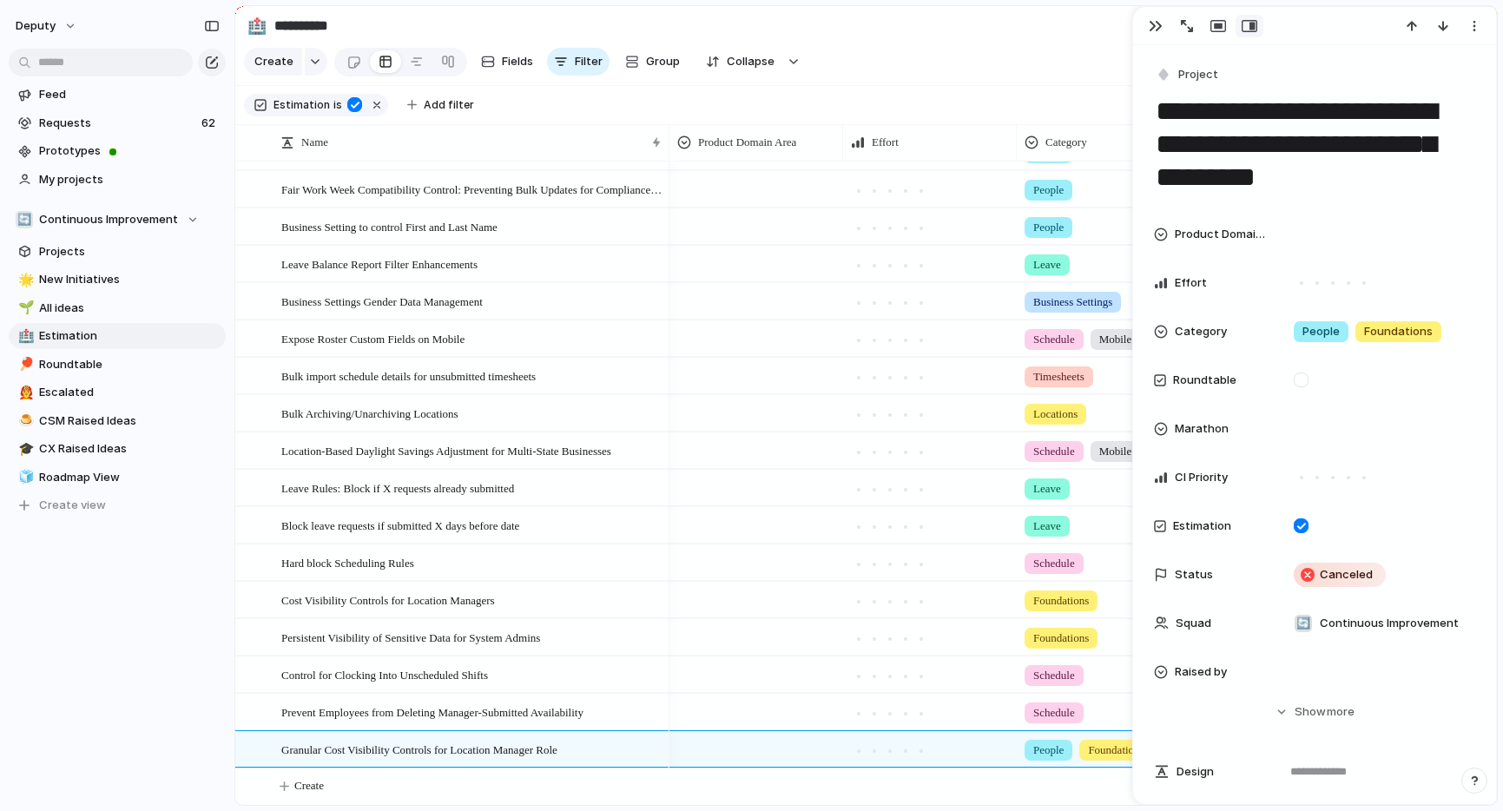
drag, startPoint x: 1332, startPoint y: 187, endPoint x: 1152, endPoint y: 118, distance: 192.3
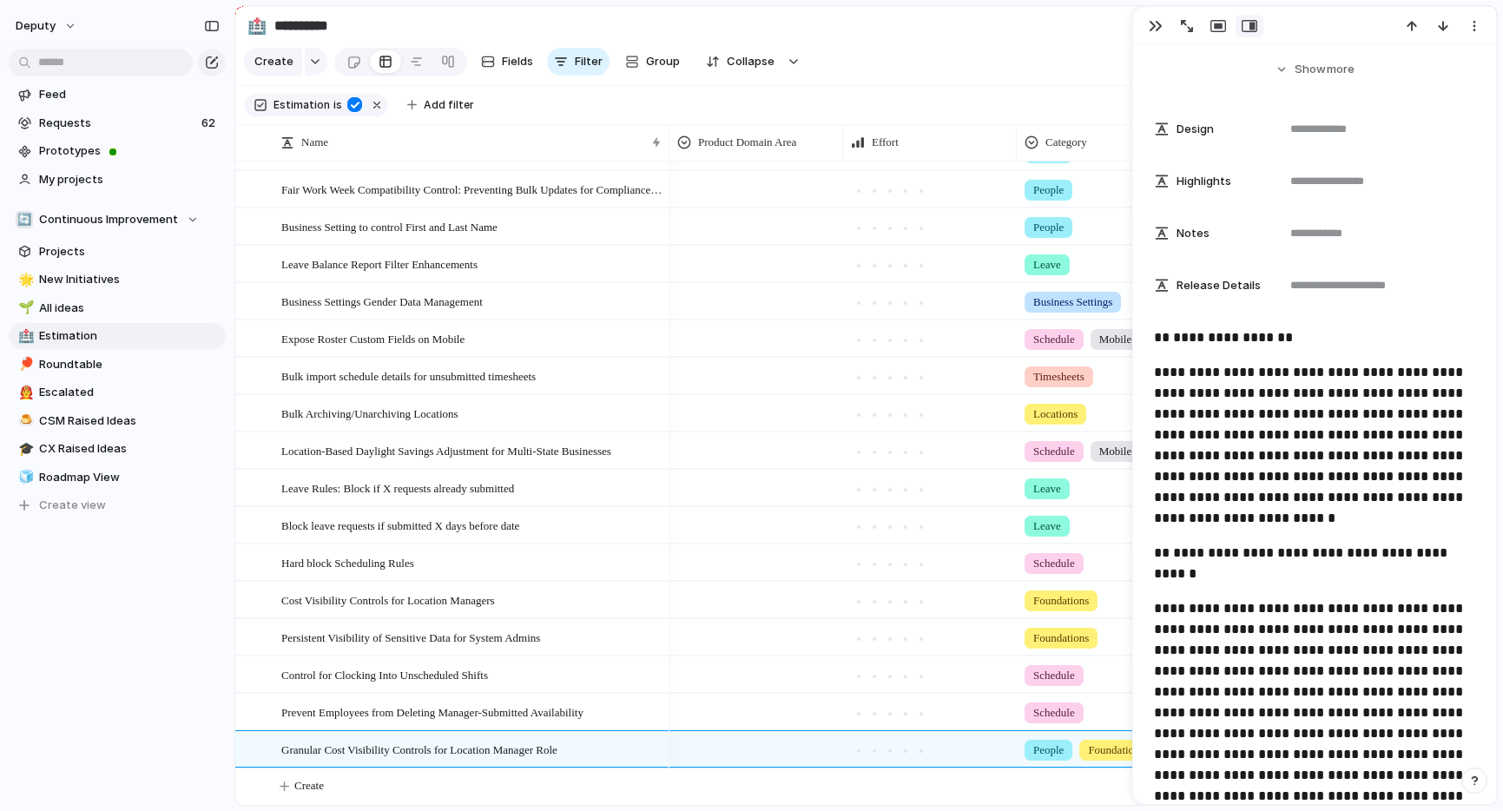
scroll to position [674, 0]
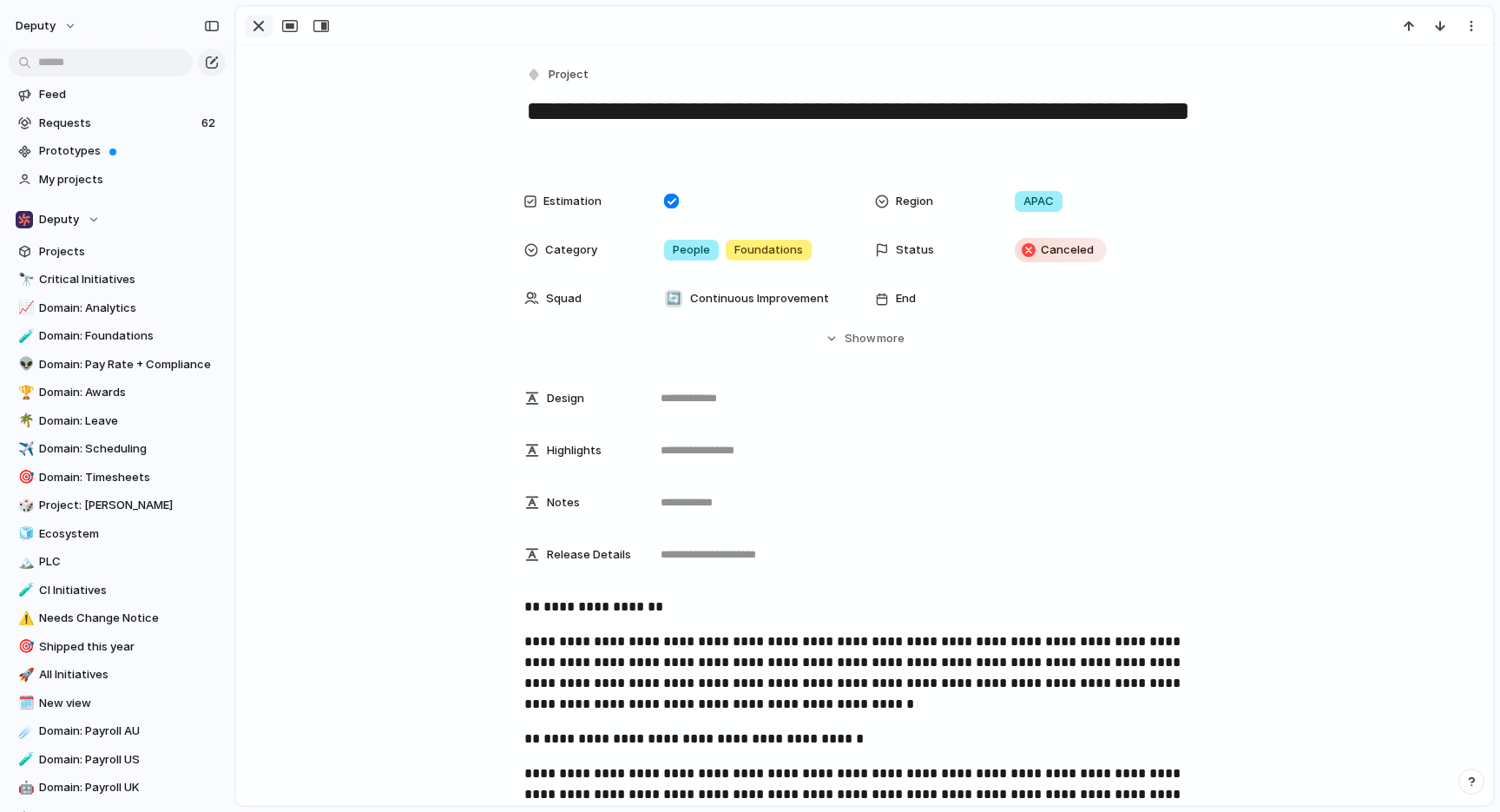
click at [263, 26] on div "button" at bounding box center [258, 26] width 21 height 21
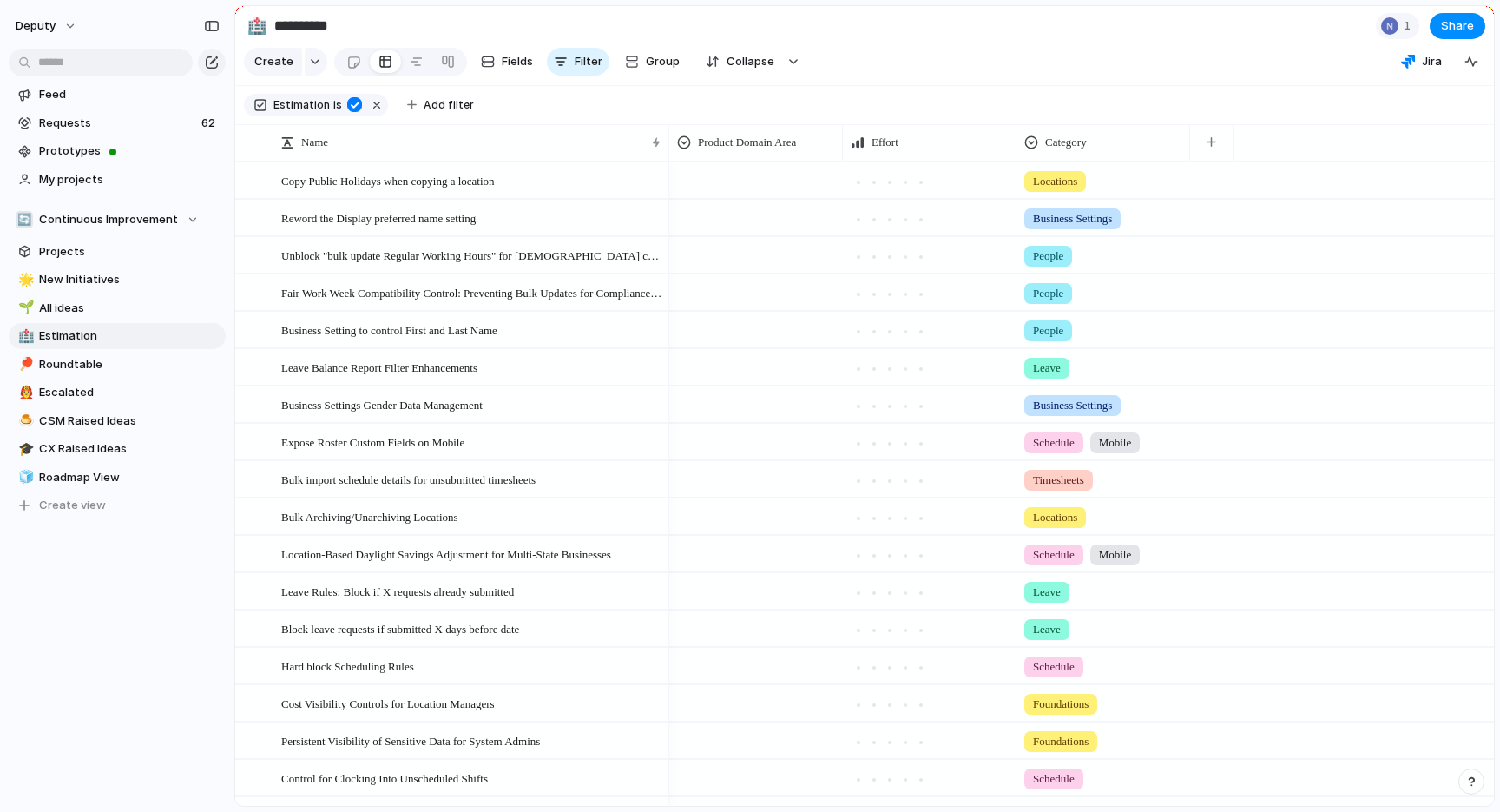
scroll to position [103, 0]
